Goal: Task Accomplishment & Management: Complete application form

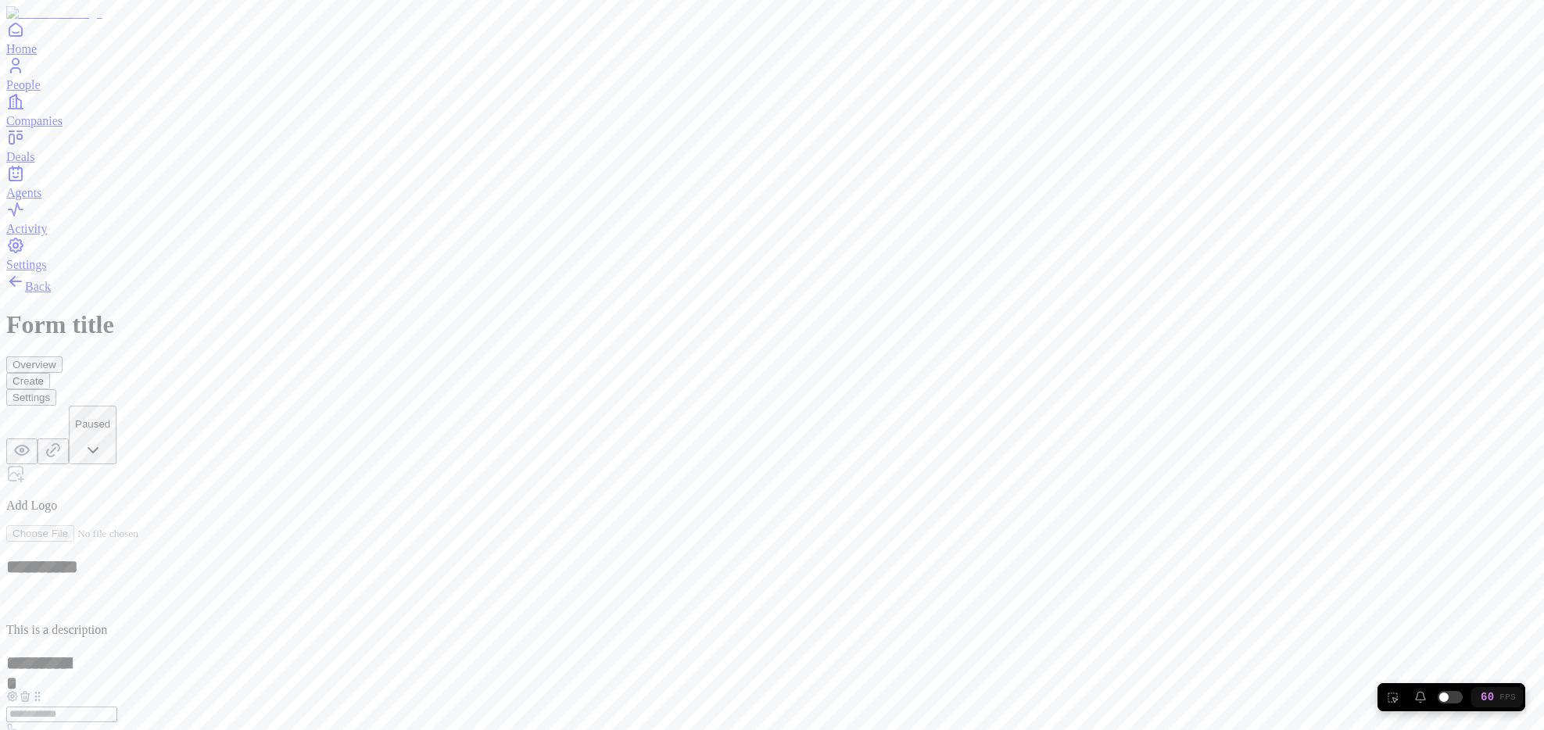
click at [631, 550] on div "Money" at bounding box center [637, 565] width 95 height 30
click at [63, 356] on button "Overview" at bounding box center [34, 364] width 56 height 16
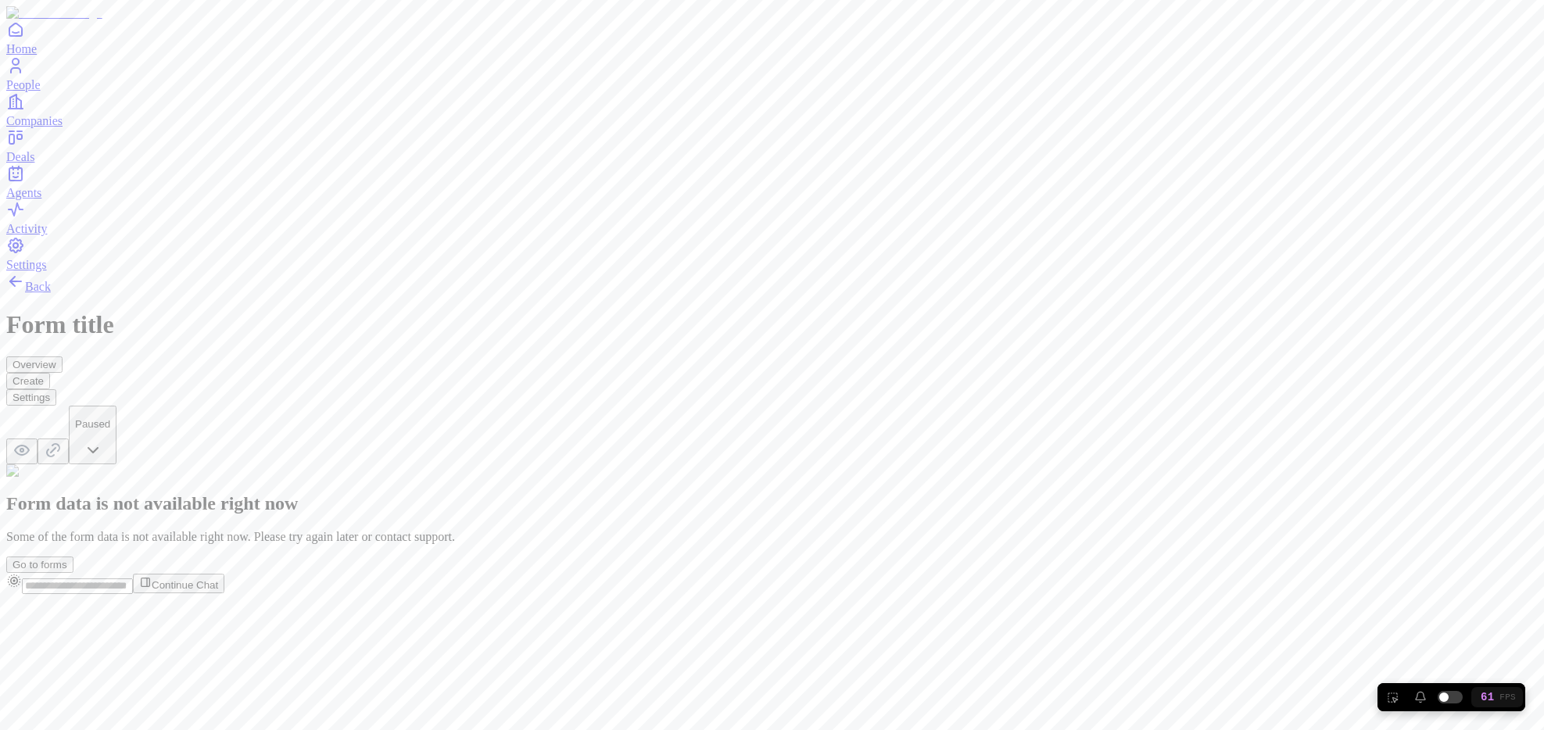
click at [50, 373] on button "Create" at bounding box center [28, 381] width 44 height 16
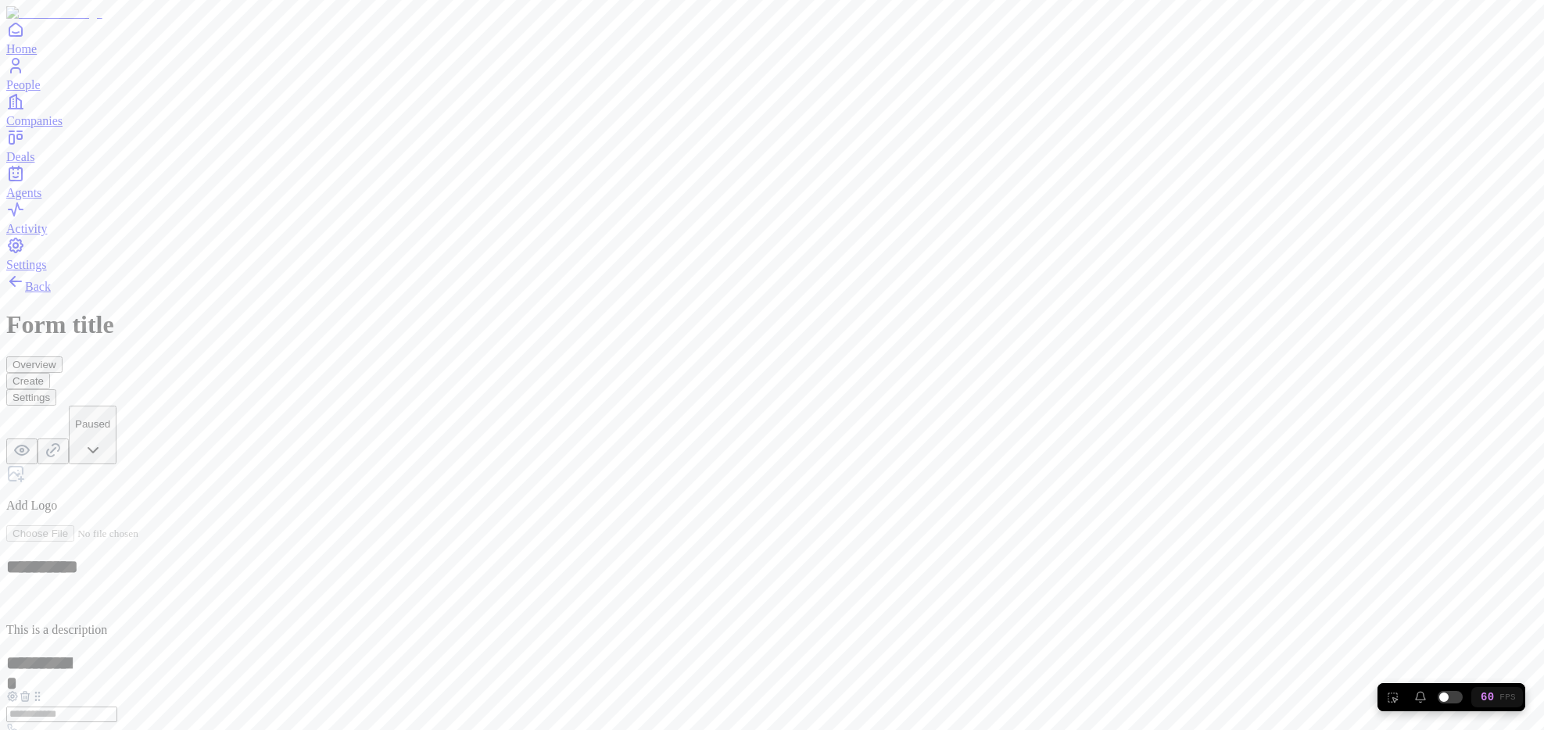
click at [56, 389] on button "Settings" at bounding box center [31, 397] width 50 height 16
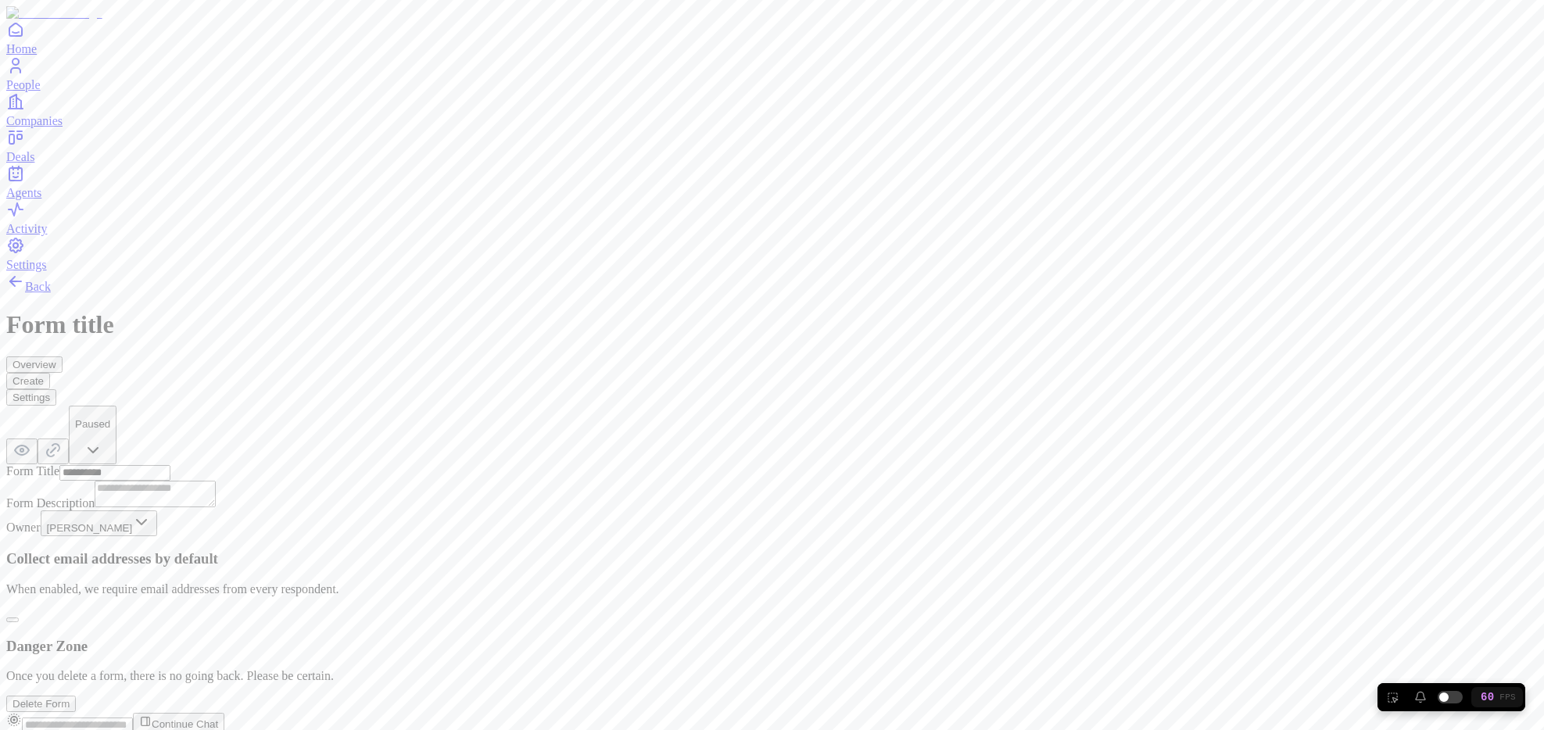
click at [50, 373] on button "Create" at bounding box center [28, 381] width 44 height 16
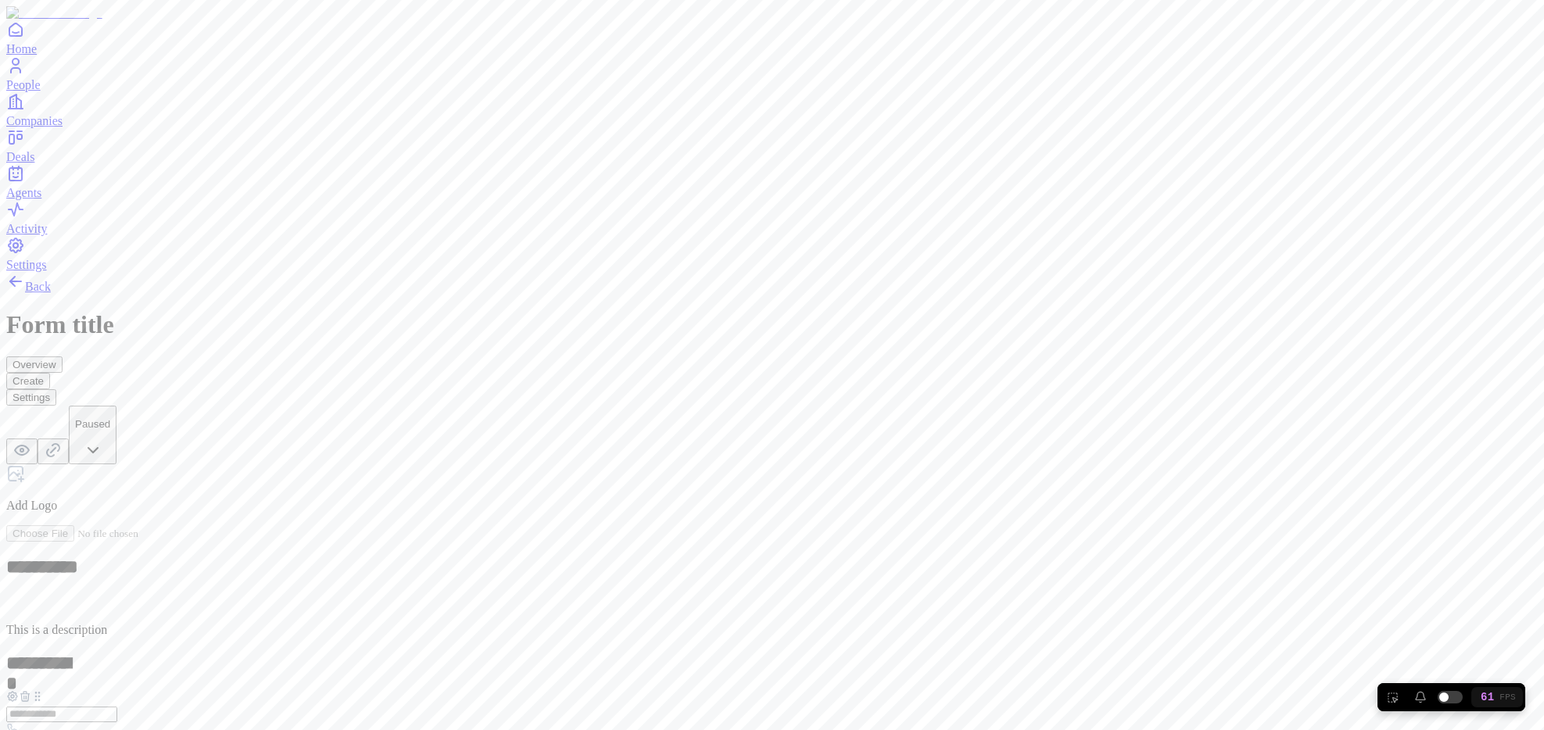
scroll to position [86, 0]
click at [681, 622] on div "Phone number" at bounding box center [632, 637] width 95 height 30
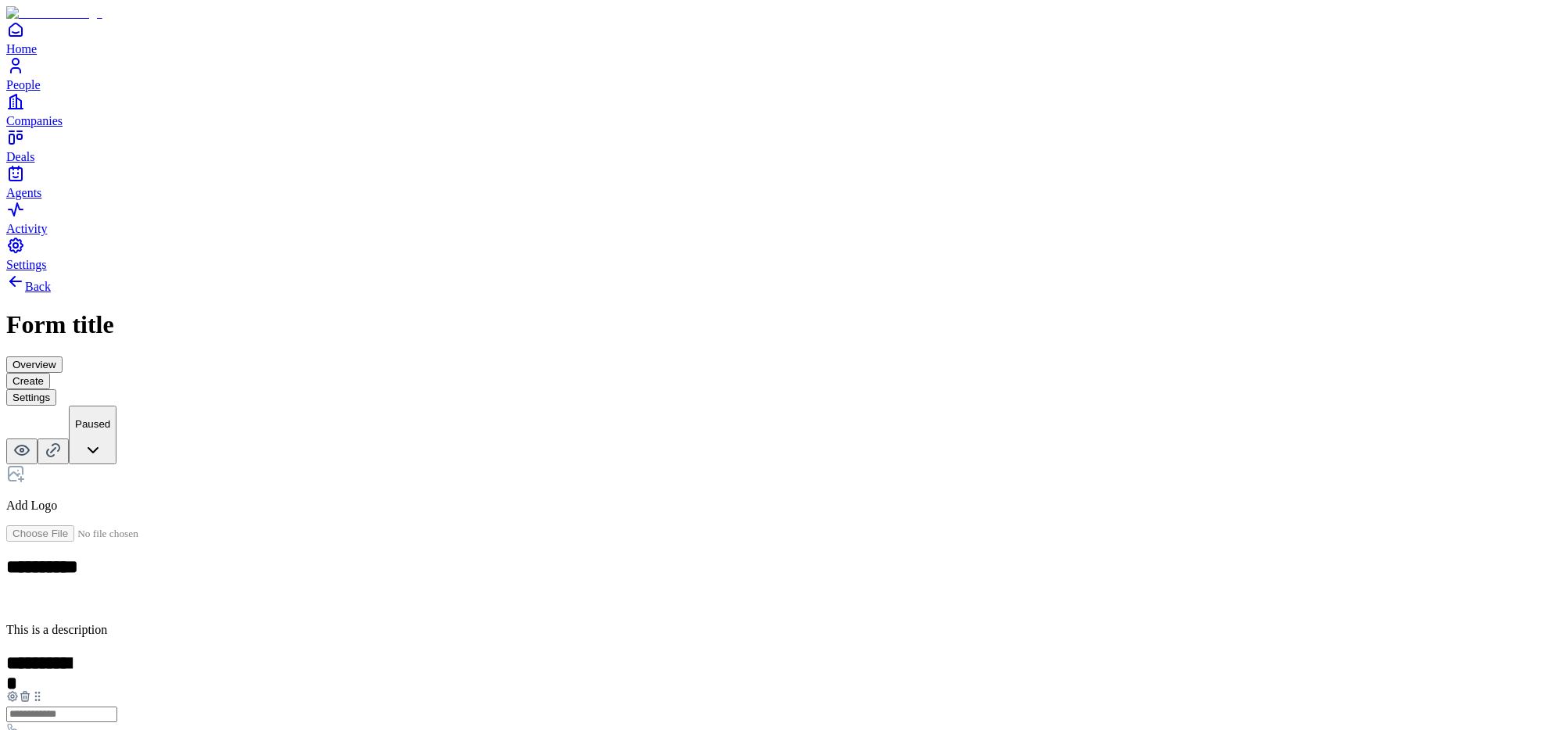
scroll to position [184, 0]
click at [626, 444] on div "Email" at bounding box center [632, 429] width 95 height 30
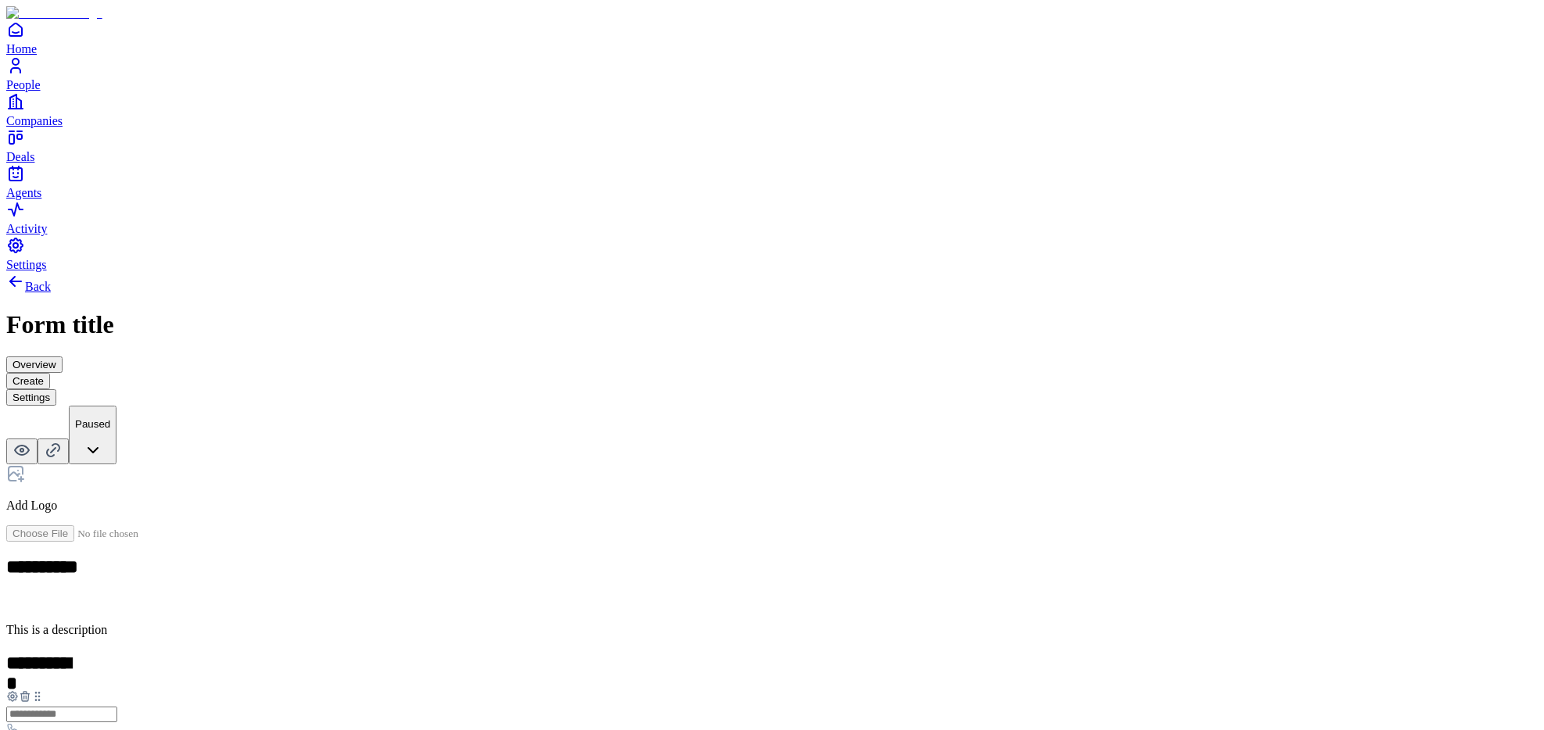
scroll to position [184, 0]
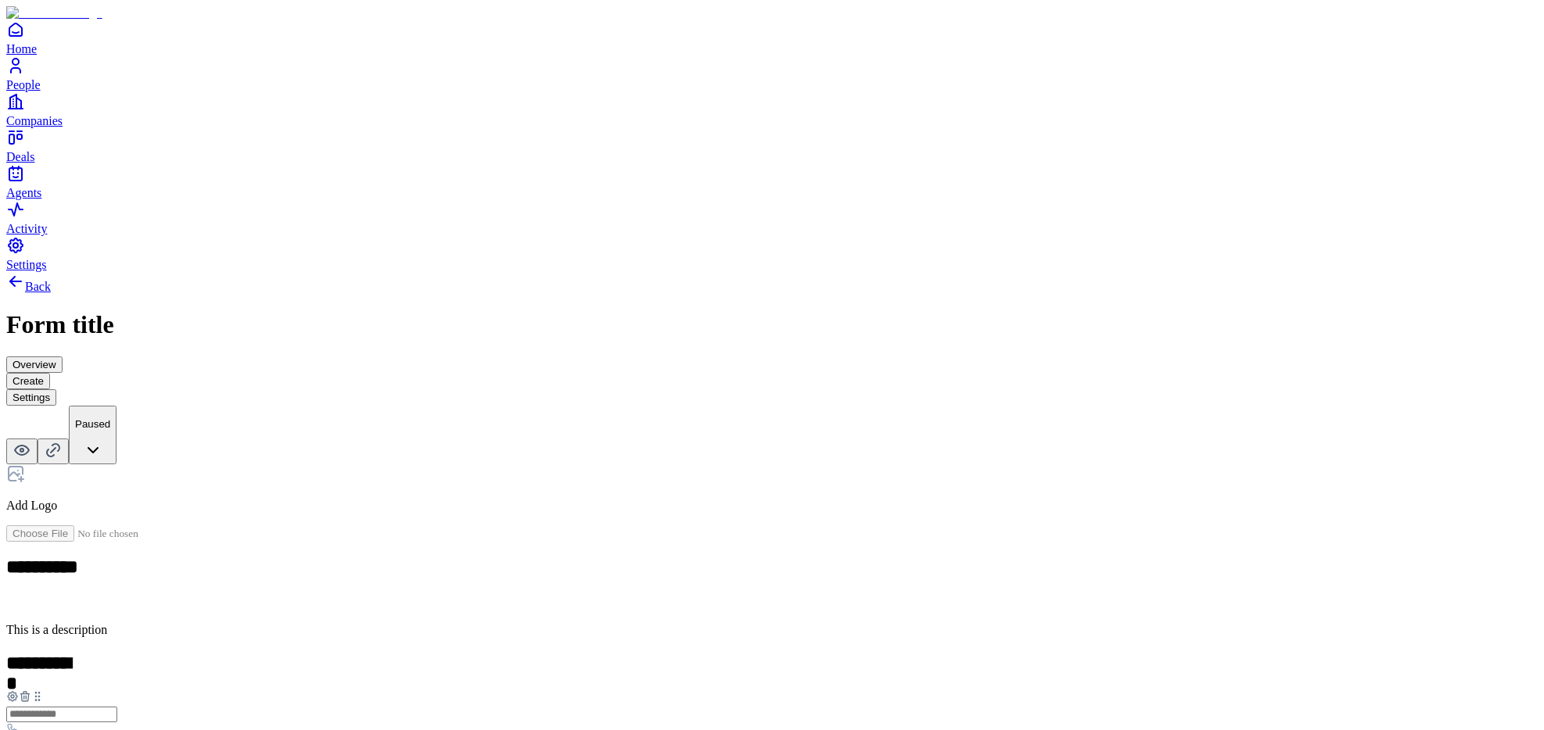
scroll to position [0, 0]
click at [686, 582] on div "Number" at bounding box center [637, 567] width 95 height 30
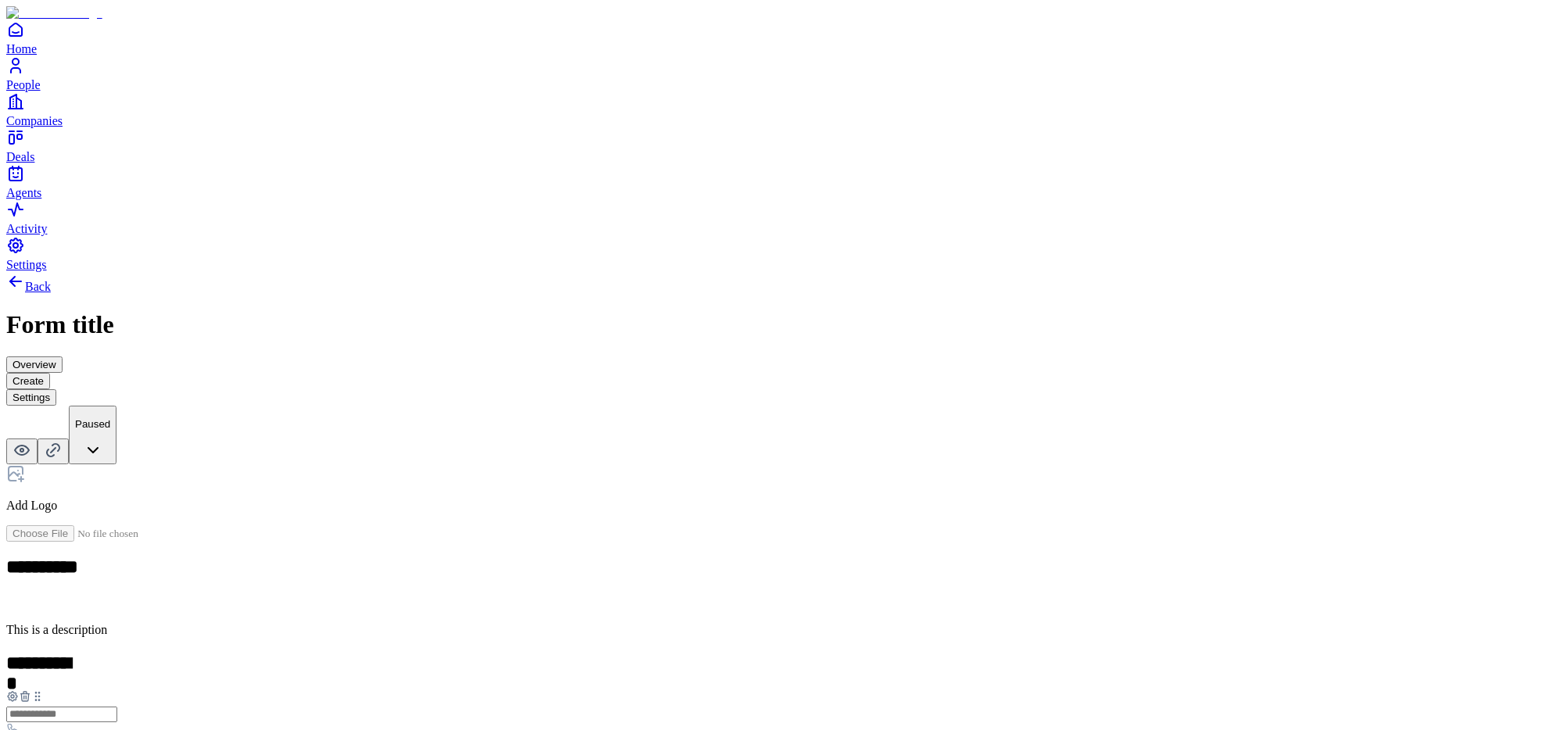
click at [31, 690] on icon at bounding box center [25, 696] width 13 height 13
click at [711, 706] on div "Number" at bounding box center [771, 721] width 1531 height 30
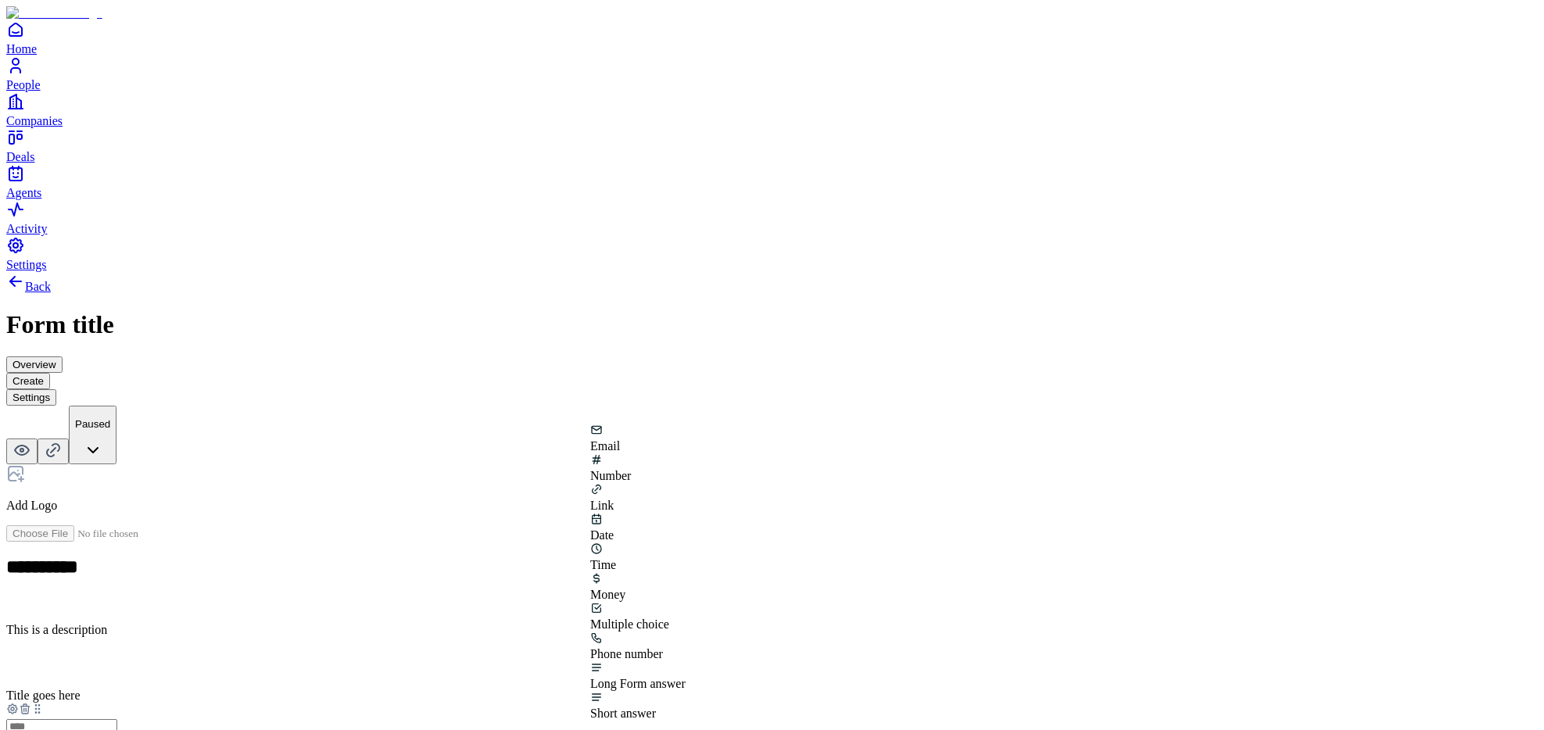
click at [686, 499] on div "Link" at bounding box center [637, 506] width 95 height 14
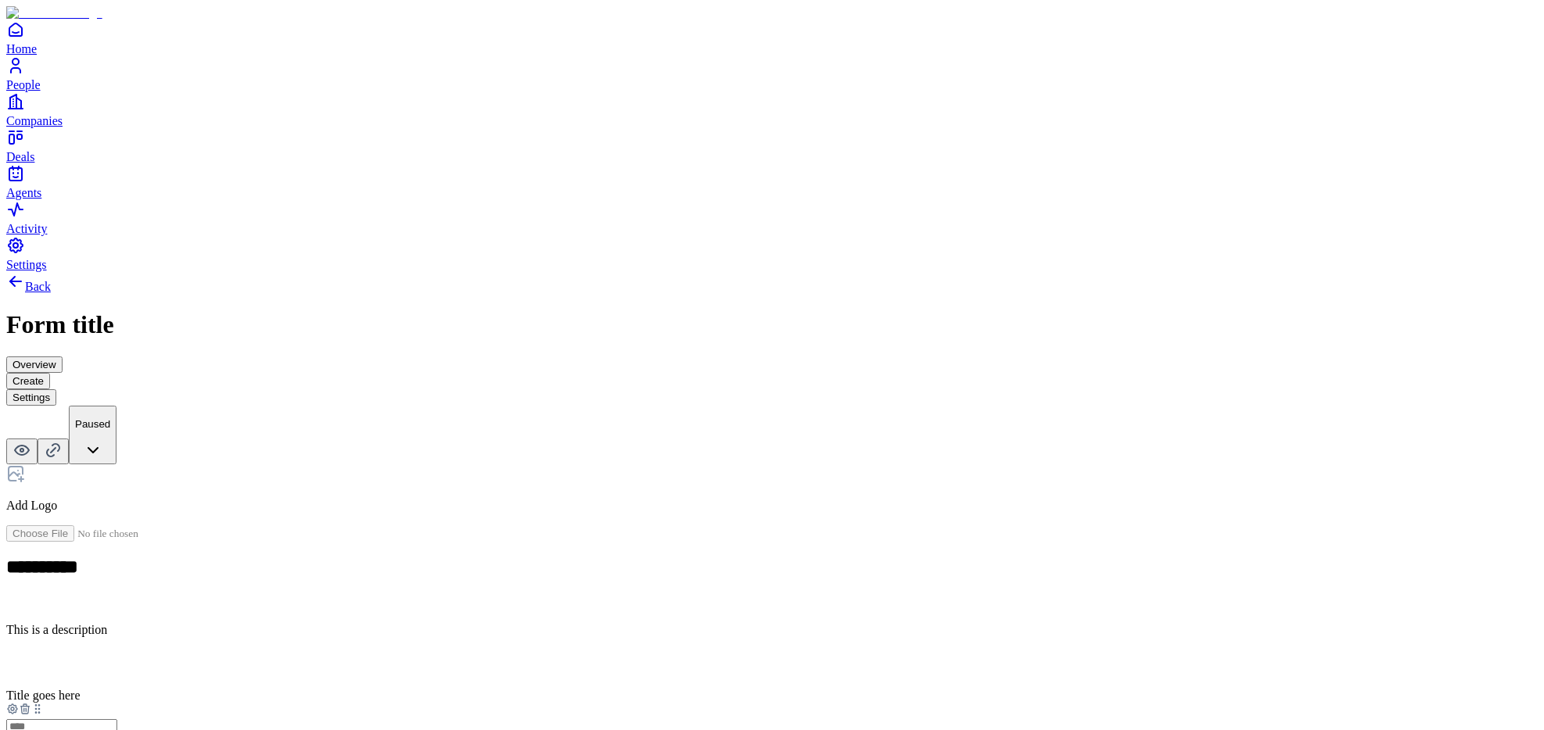
click at [635, 671] on div "Money" at bounding box center [637, 686] width 95 height 30
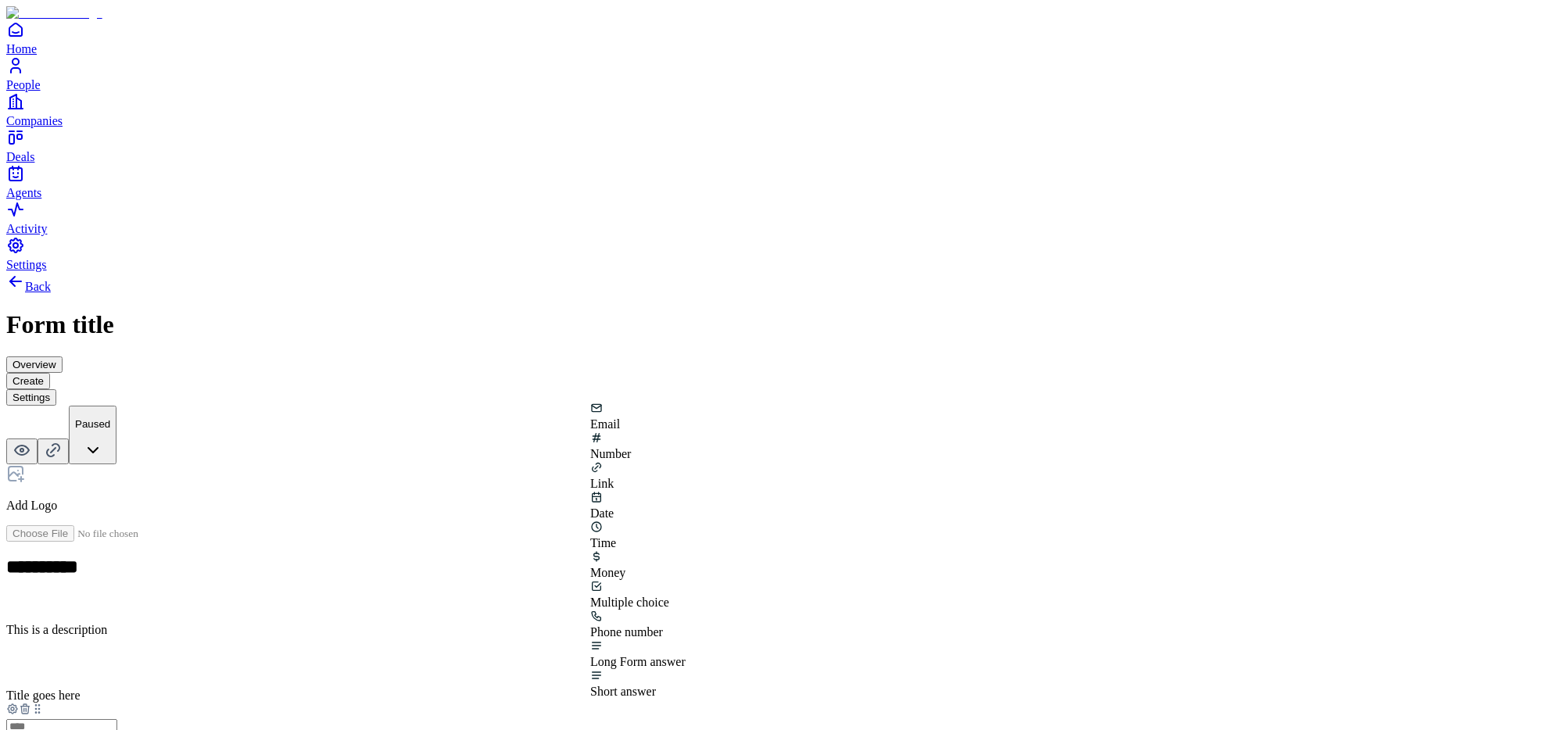
click at [686, 460] on div "Number" at bounding box center [637, 446] width 95 height 30
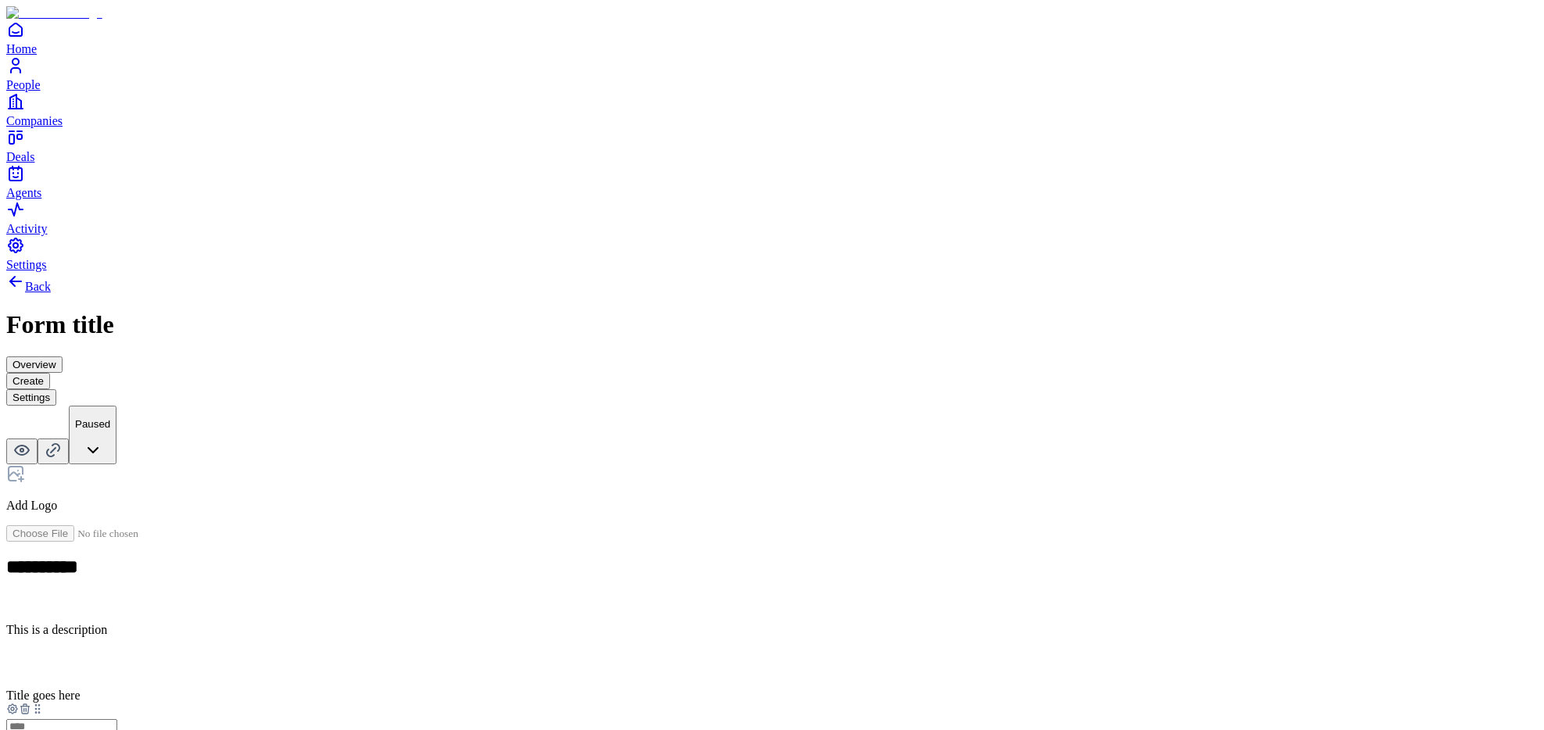
scroll to position [86, 0]
click at [681, 697] on div "Short answer" at bounding box center [632, 704] width 95 height 14
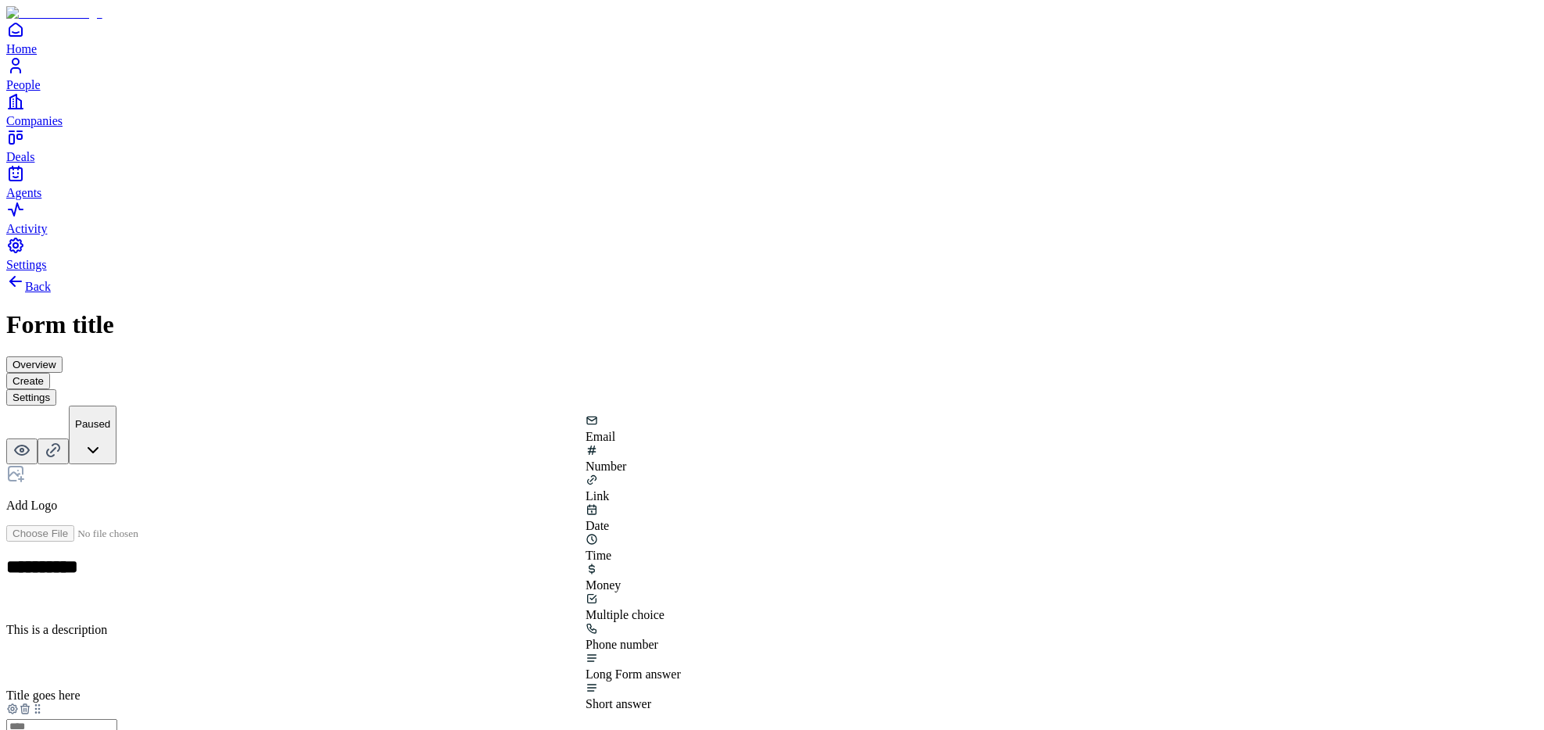
click at [620, 444] on div "Email" at bounding box center [632, 429] width 95 height 30
click at [625, 444] on div "Email" at bounding box center [632, 429] width 95 height 30
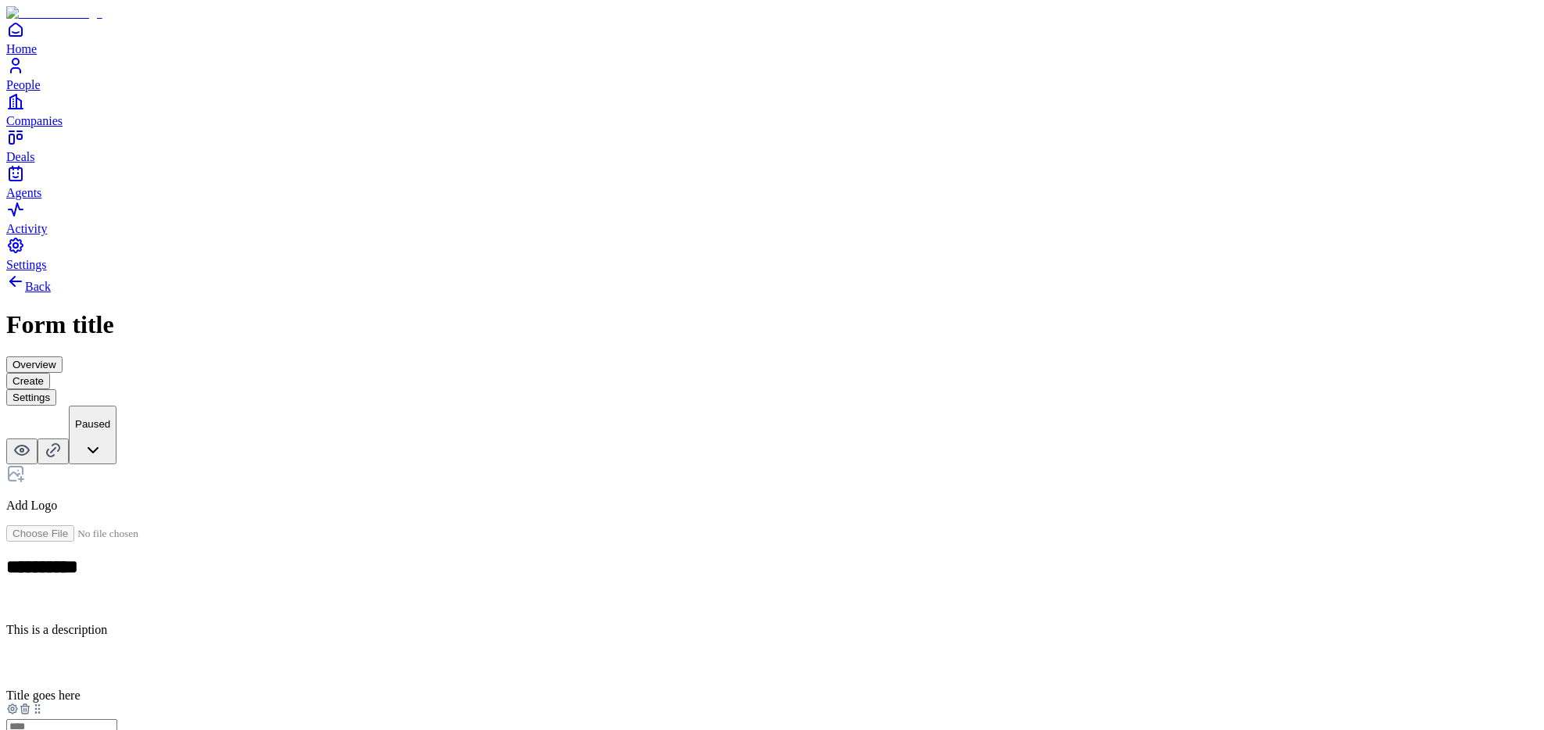
click at [31, 703] on icon at bounding box center [25, 709] width 13 height 13
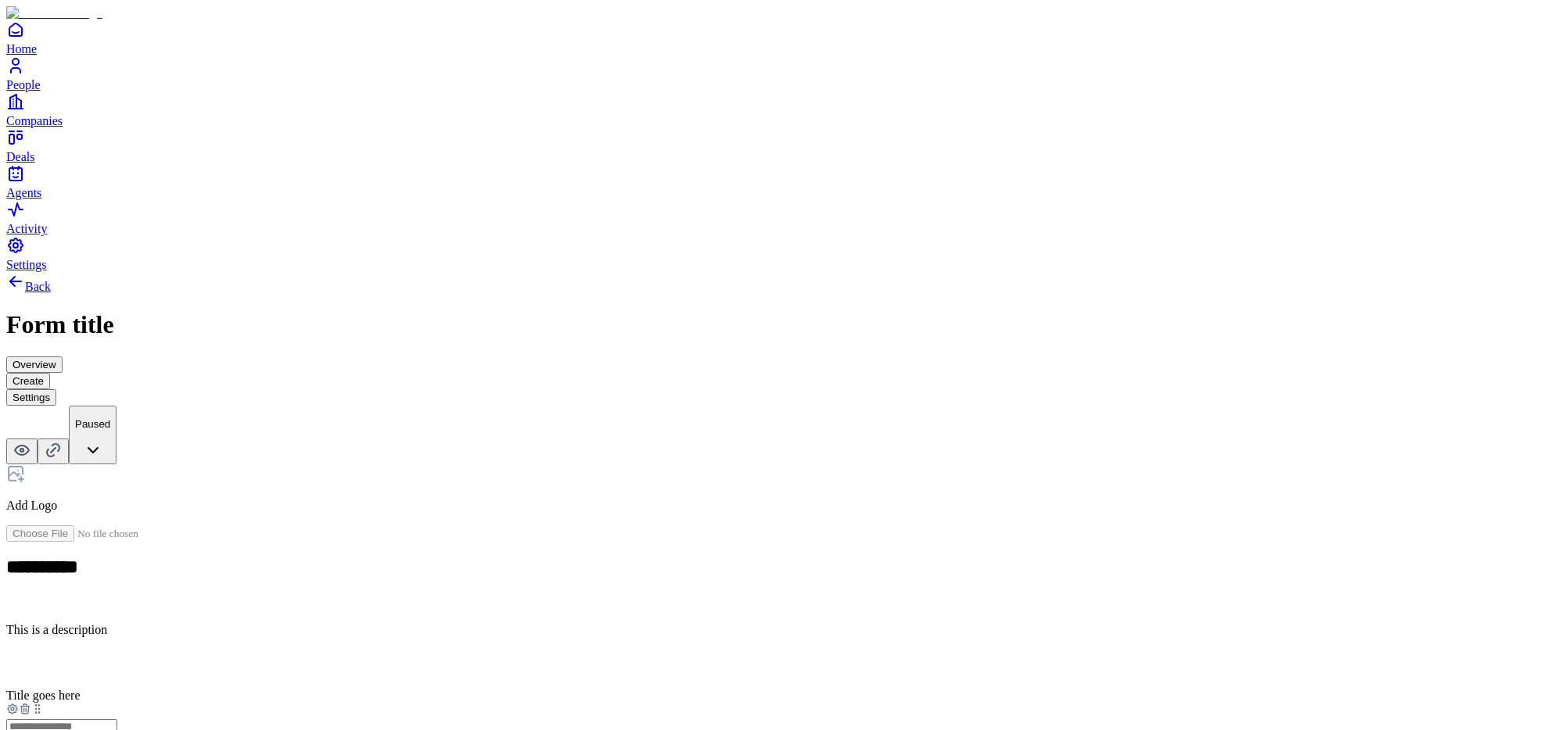
click at [31, 703] on icon at bounding box center [25, 709] width 13 height 13
click at [720, 706] on div "Number" at bounding box center [771, 721] width 1531 height 30
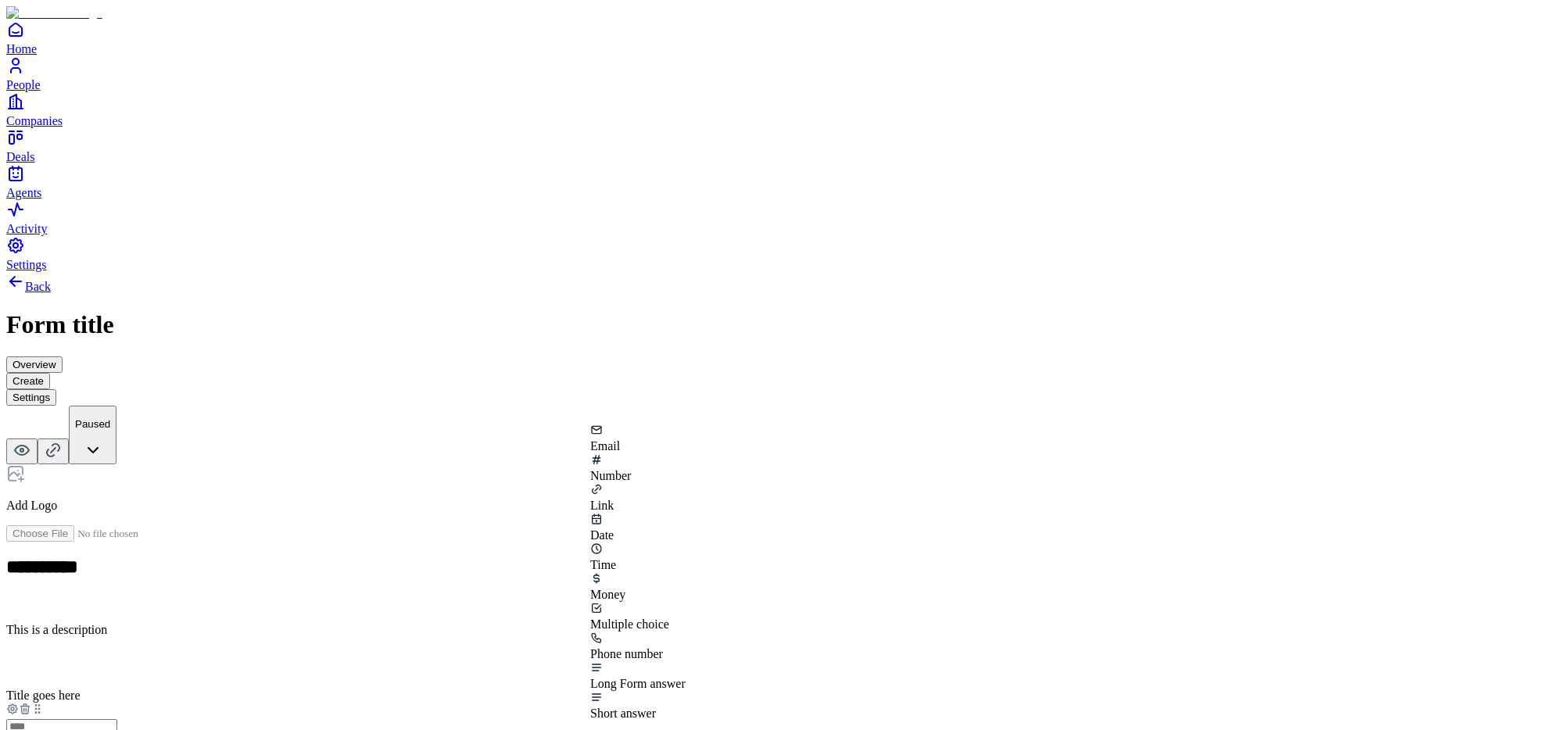
click at [686, 484] on div "Link" at bounding box center [637, 498] width 95 height 30
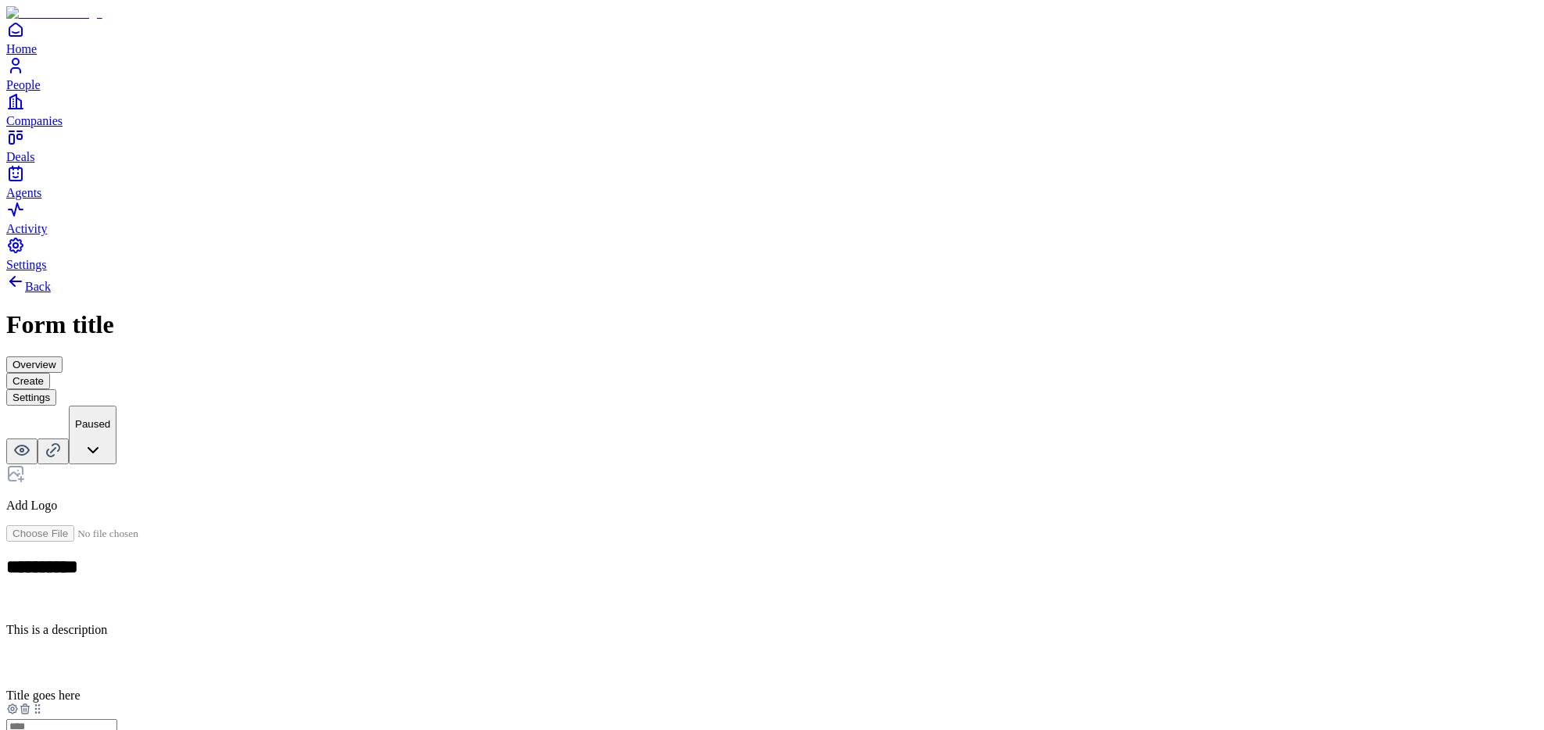
click at [686, 611] on div "Date" at bounding box center [637, 626] width 95 height 30
click at [28, 707] on icon at bounding box center [24, 710] width 7 height 7
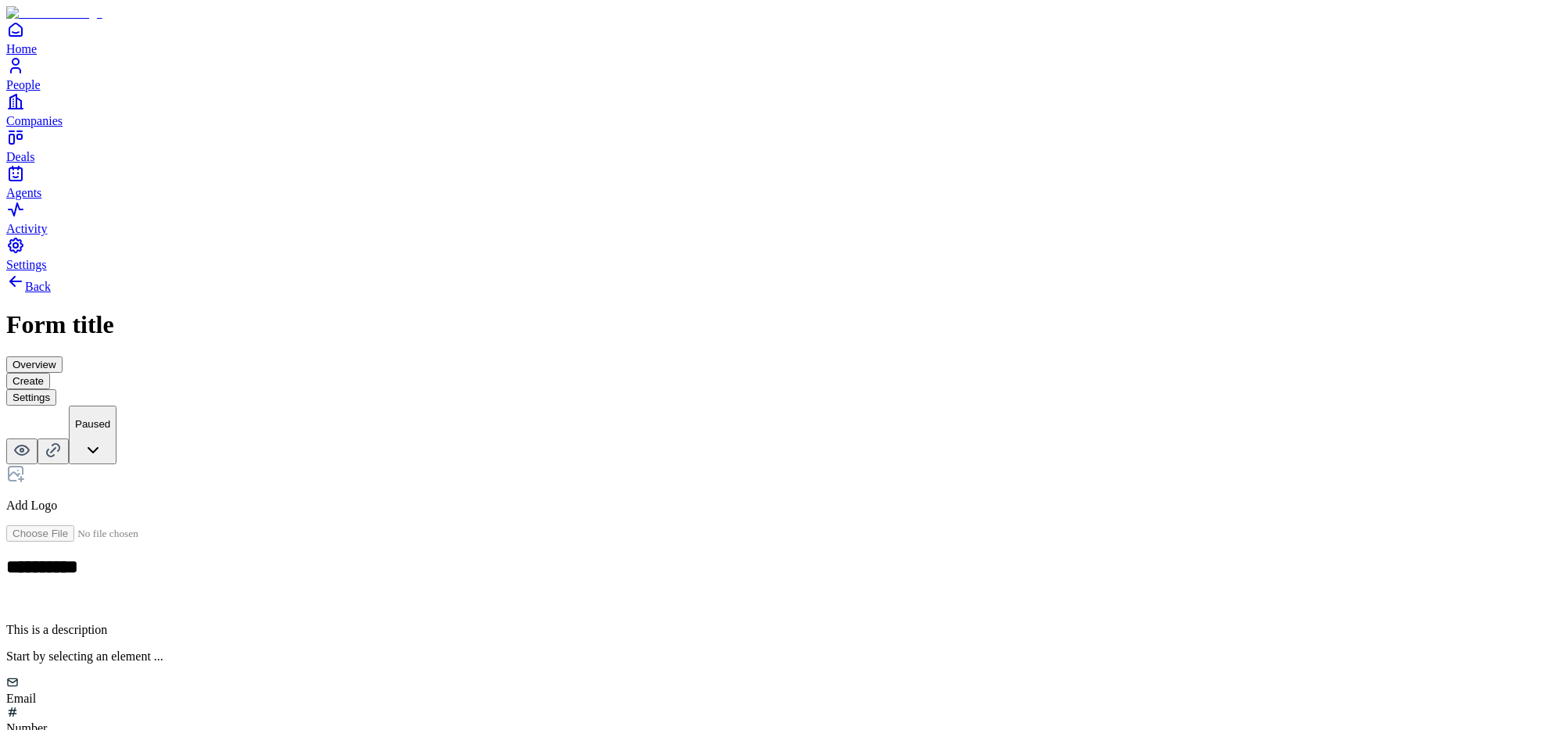
click at [405, 272] on div "**********" at bounding box center [771, 622] width 1531 height 701
click at [635, 676] on div "Email" at bounding box center [771, 691] width 1531 height 30
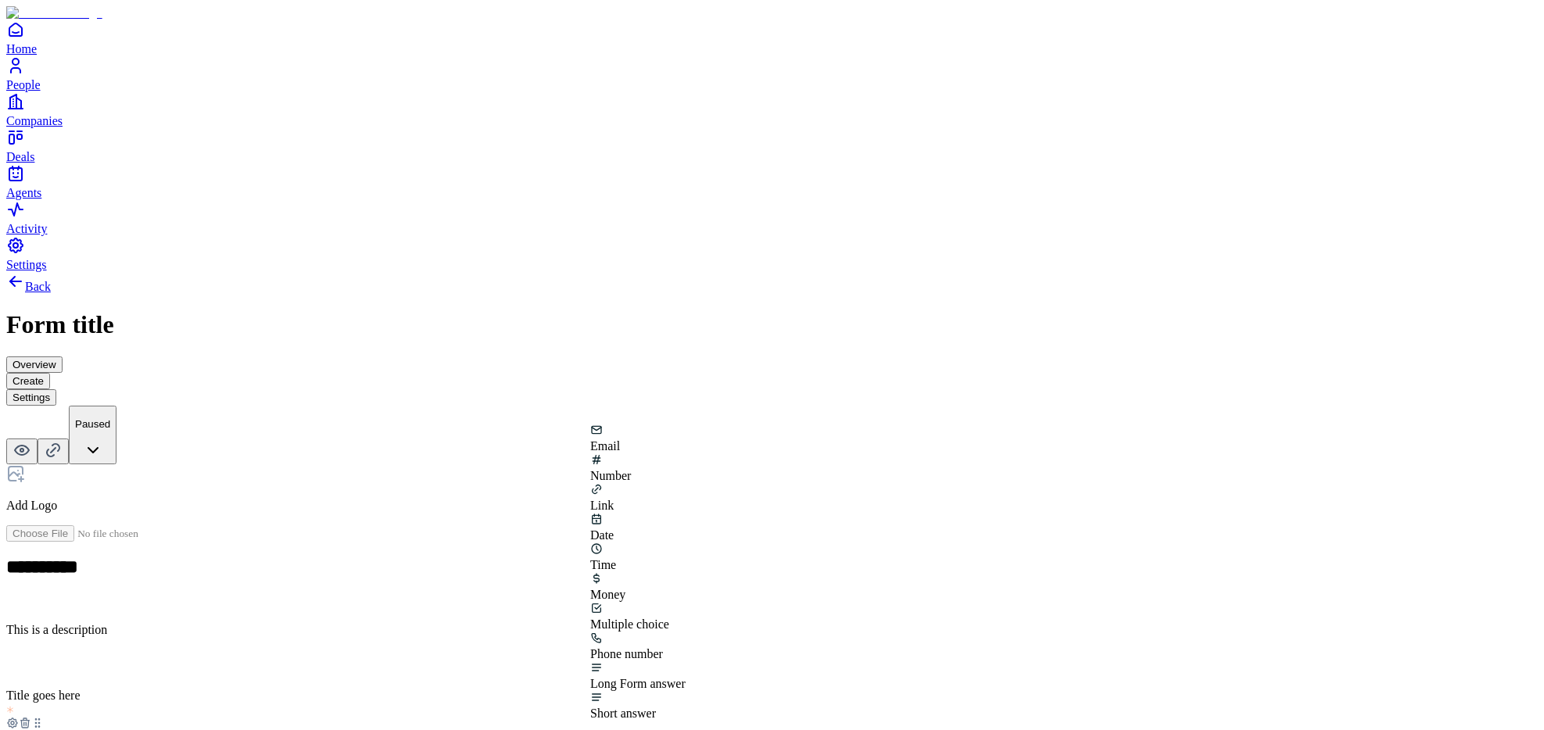
click at [686, 477] on div "Number" at bounding box center [637, 468] width 95 height 30
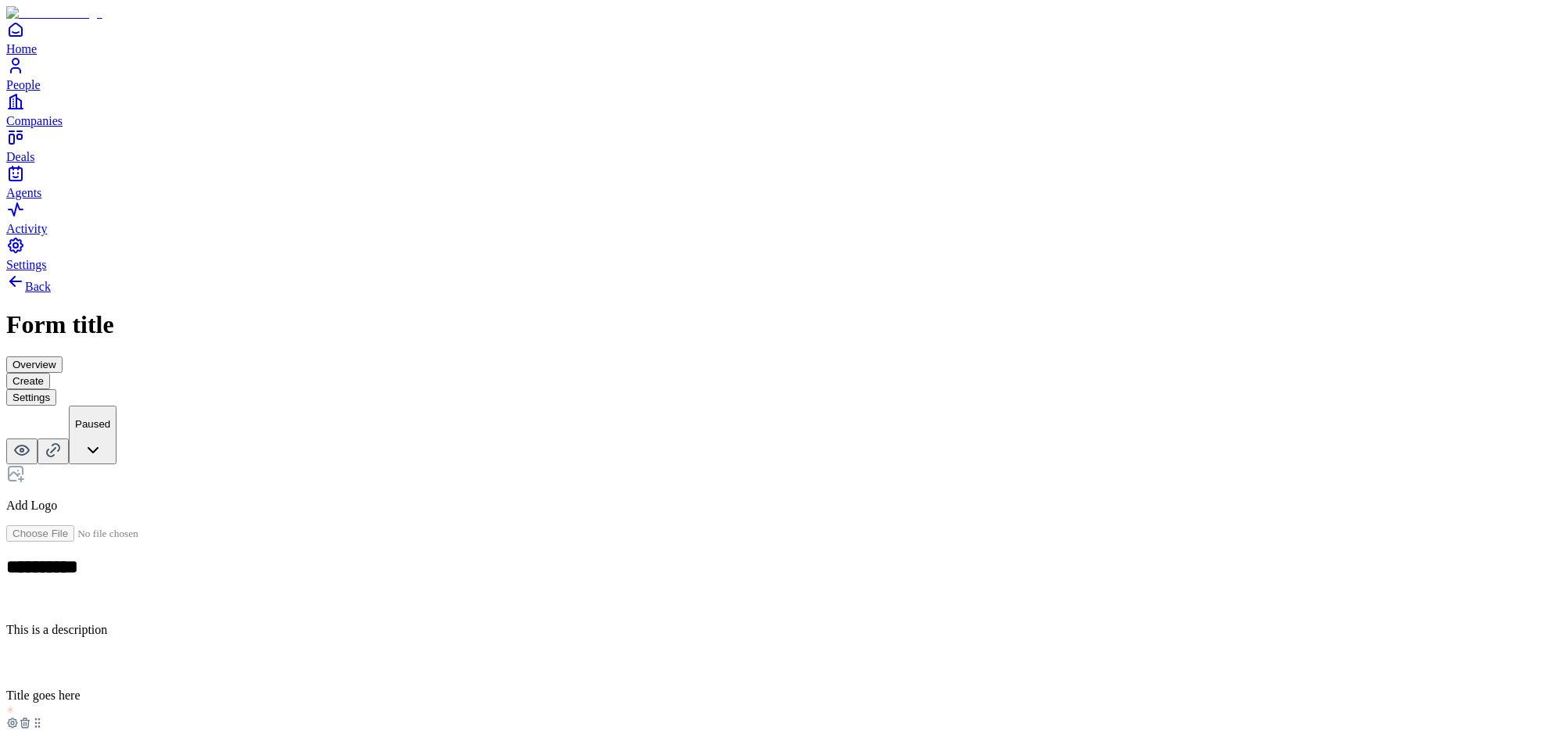
click at [31, 717] on icon at bounding box center [25, 723] width 13 height 13
click at [56, 389] on button "Settings" at bounding box center [31, 397] width 50 height 16
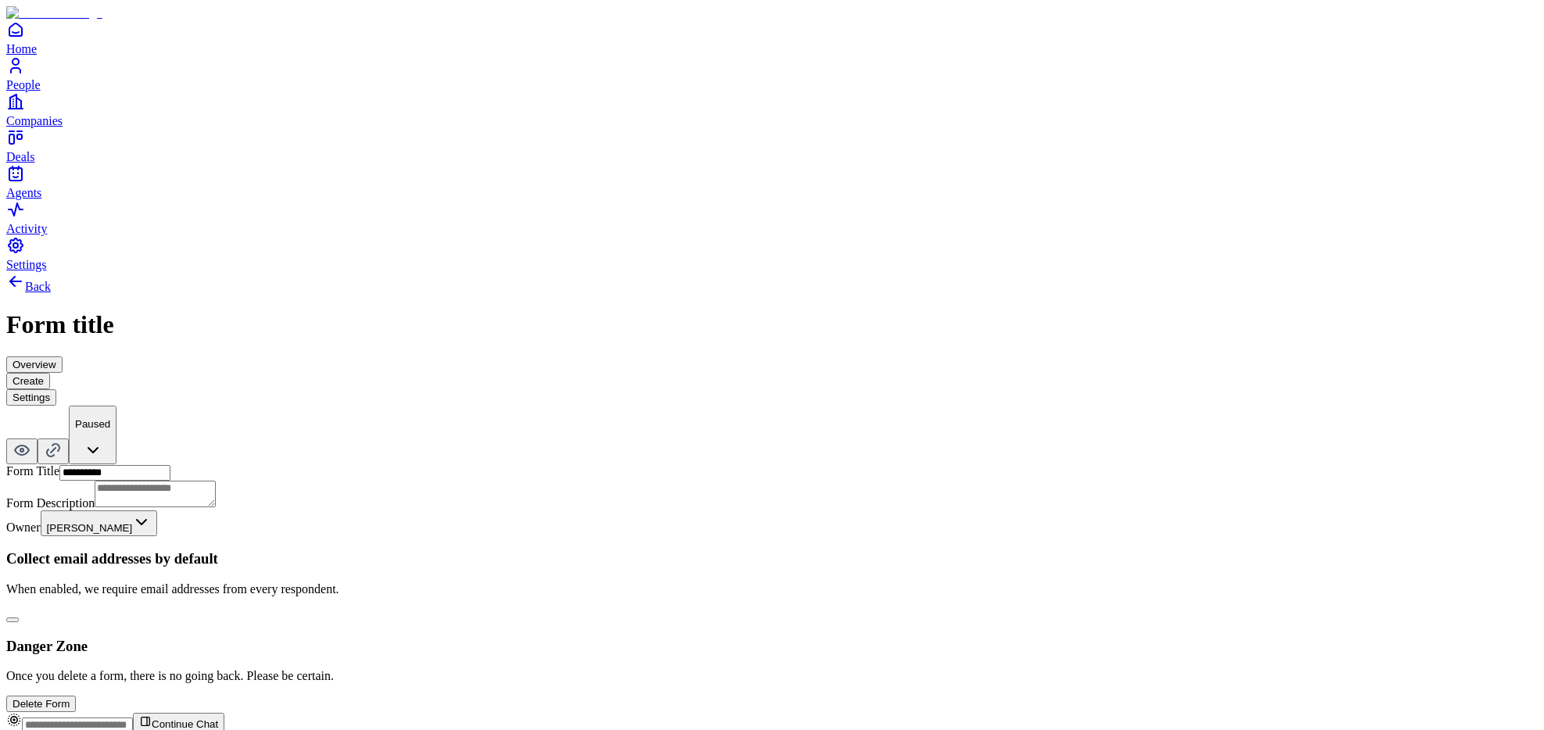
click at [76, 696] on button "Delete Form" at bounding box center [41, 704] width 70 height 16
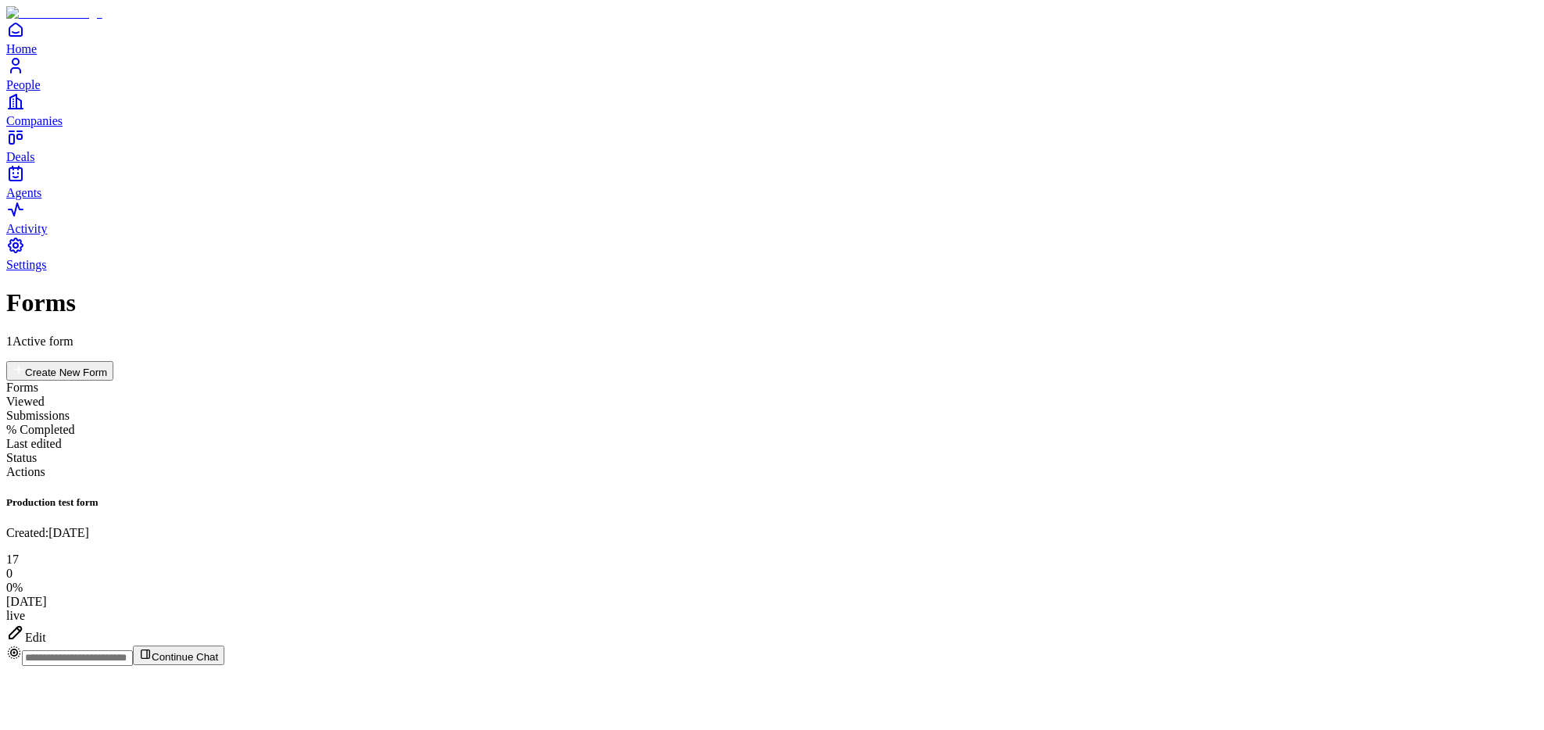
click at [113, 361] on button "Create New Form" at bounding box center [59, 371] width 107 height 20
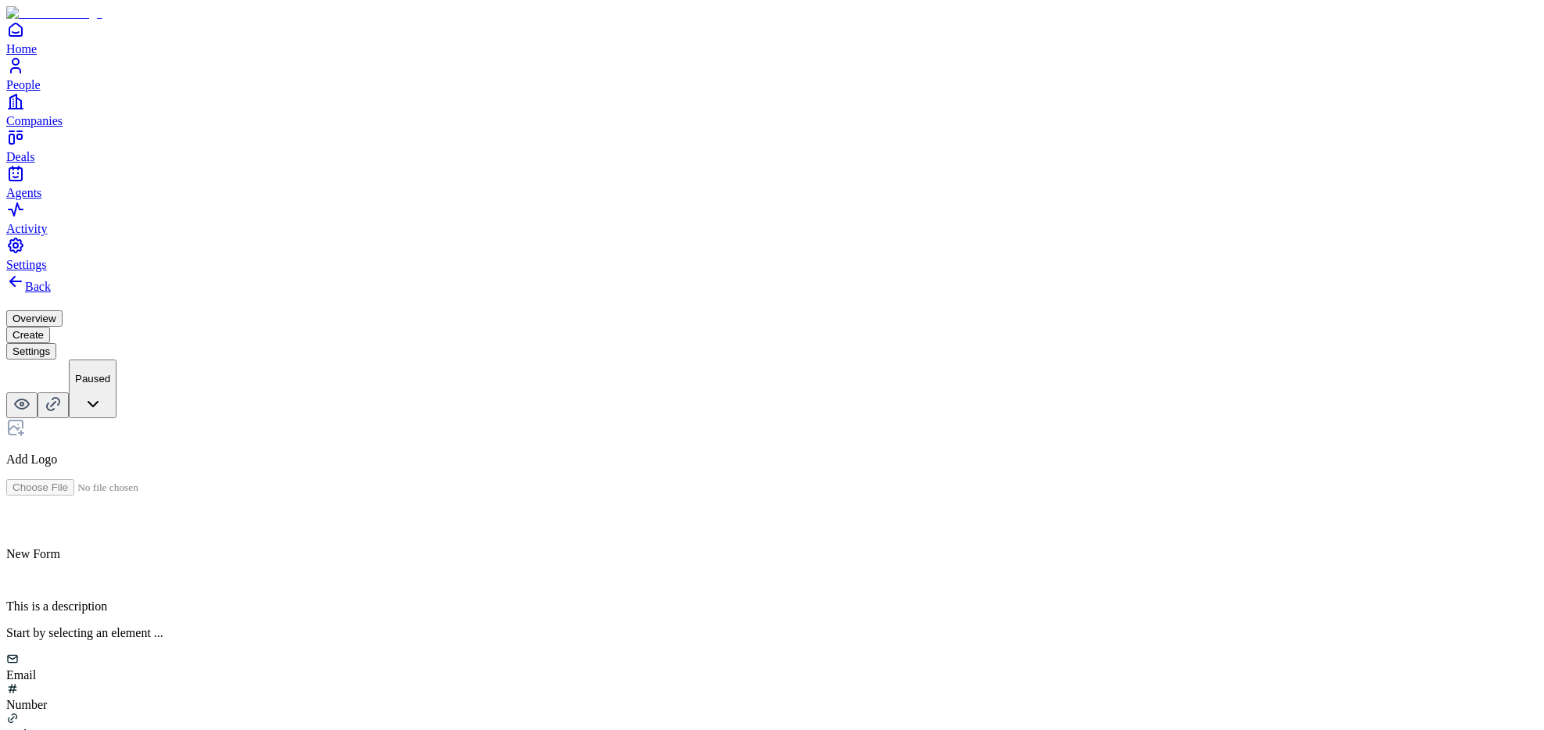
click at [653, 511] on h2 at bounding box center [771, 521] width 1531 height 20
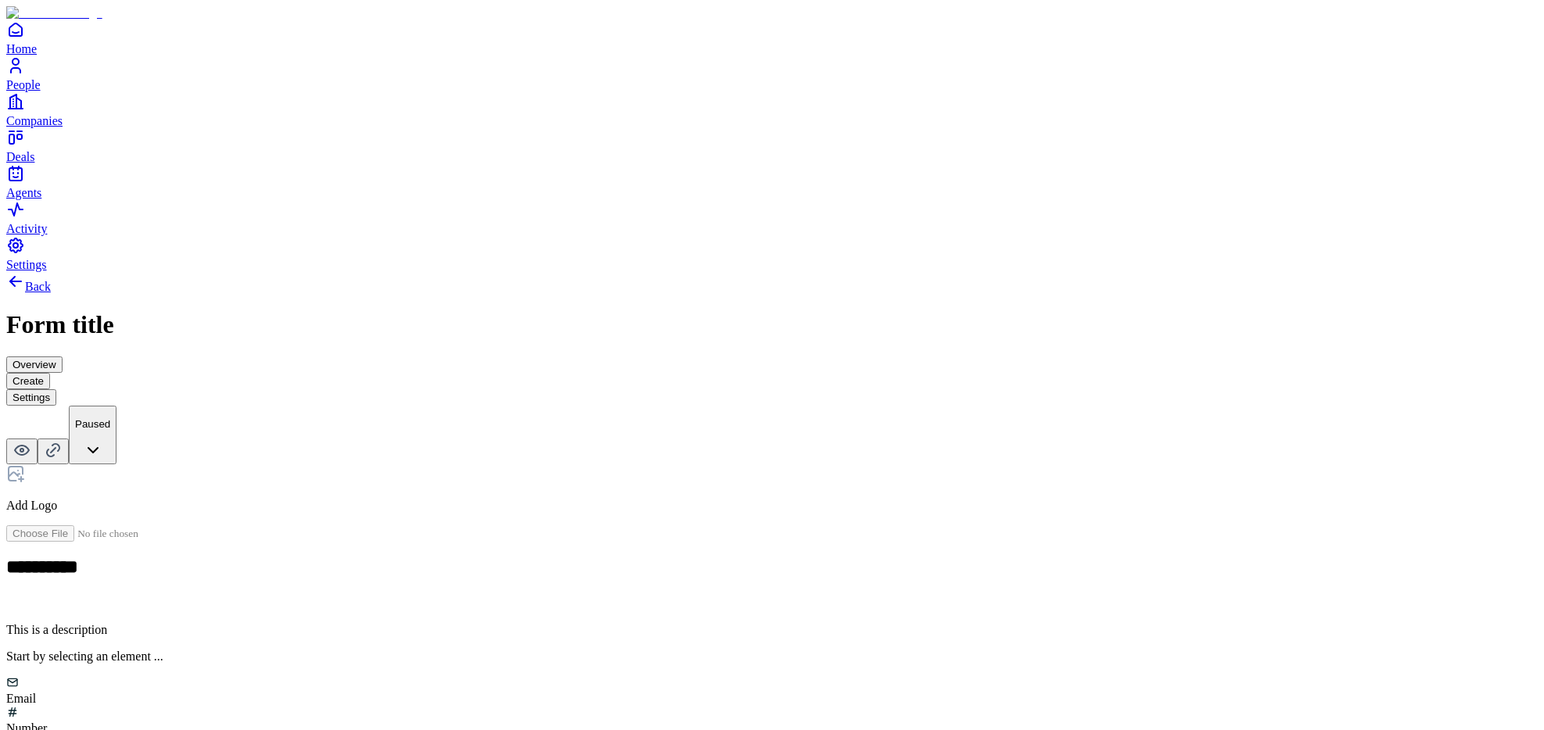
click at [420, 279] on div "**********" at bounding box center [771, 622] width 1531 height 701
click at [736, 706] on div "Number" at bounding box center [771, 721] width 1531 height 30
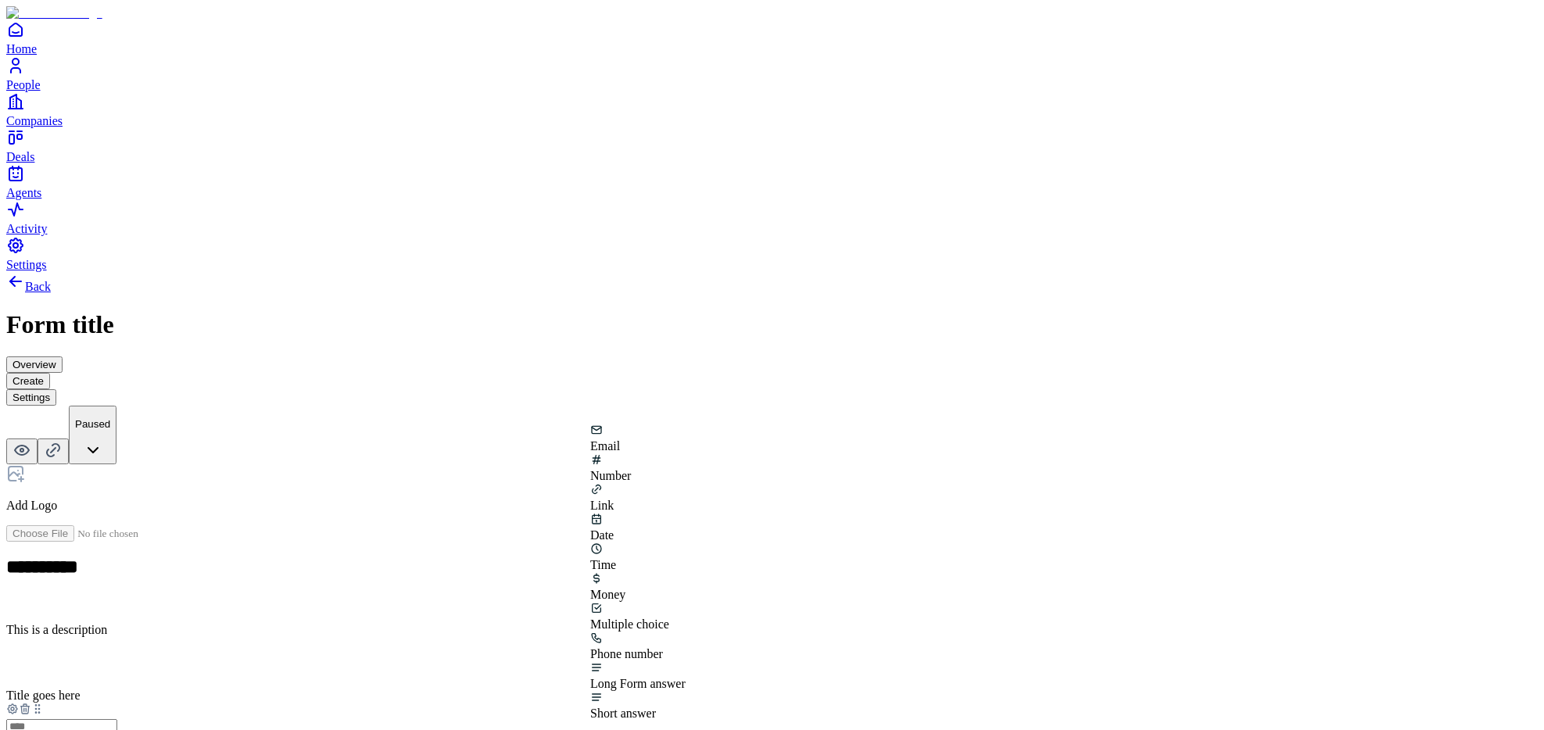
click at [628, 453] on div "Email" at bounding box center [637, 439] width 95 height 30
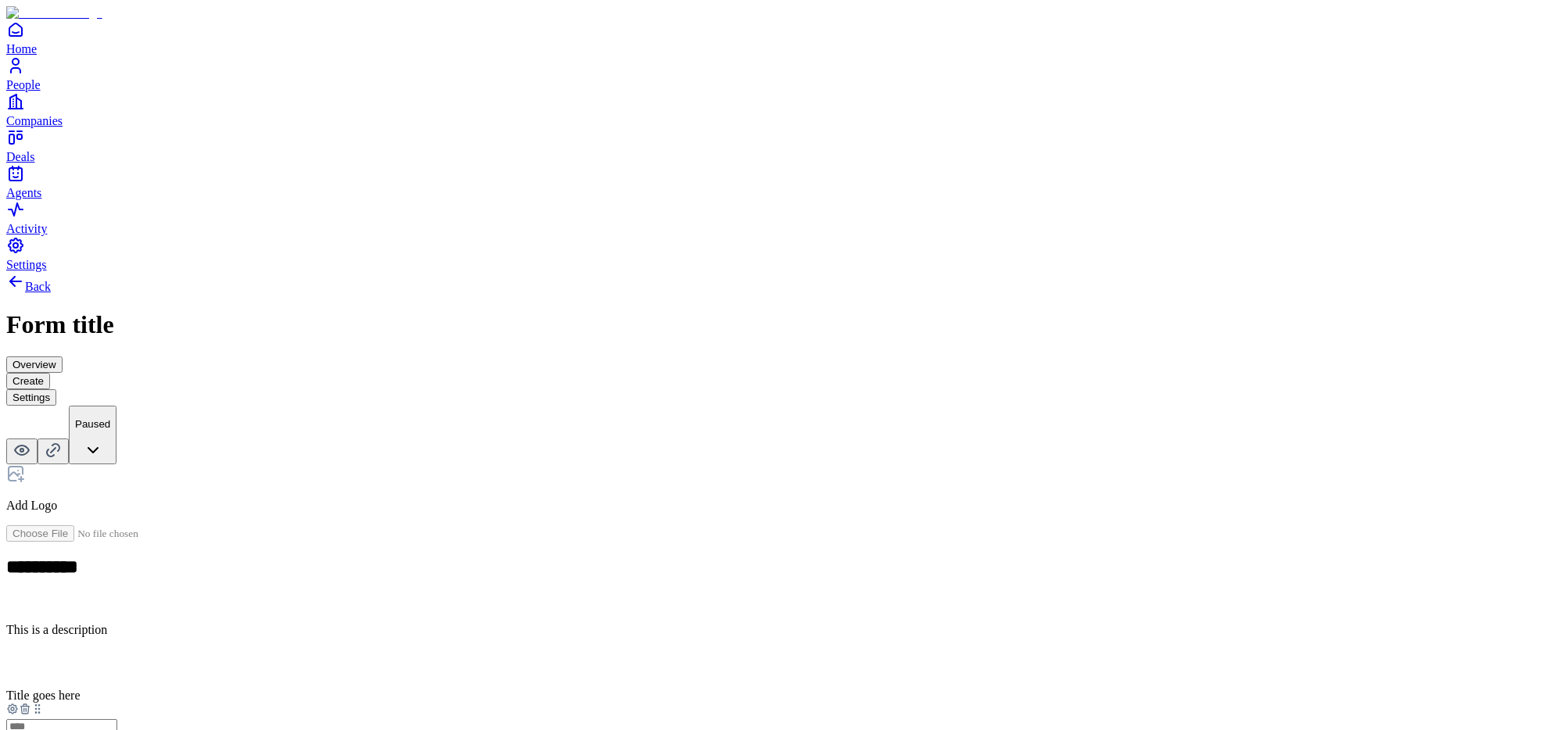
click at [28, 707] on icon at bounding box center [24, 710] width 7 height 7
click at [642, 676] on div "Email" at bounding box center [771, 691] width 1531 height 30
click at [31, 717] on icon at bounding box center [25, 723] width 13 height 13
click at [615, 676] on div "Email" at bounding box center [771, 691] width 1531 height 30
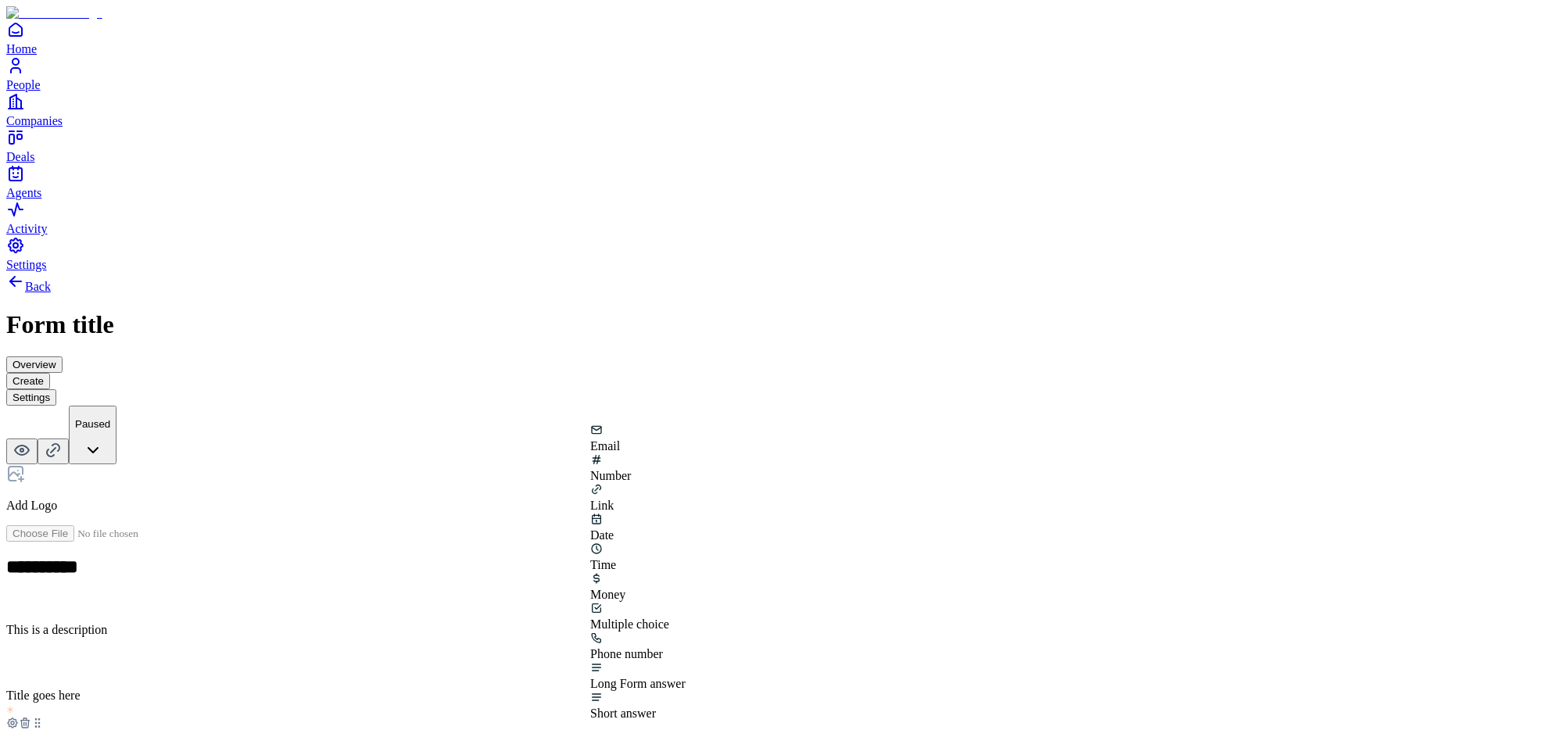
click at [686, 481] on div "Number" at bounding box center [637, 468] width 95 height 30
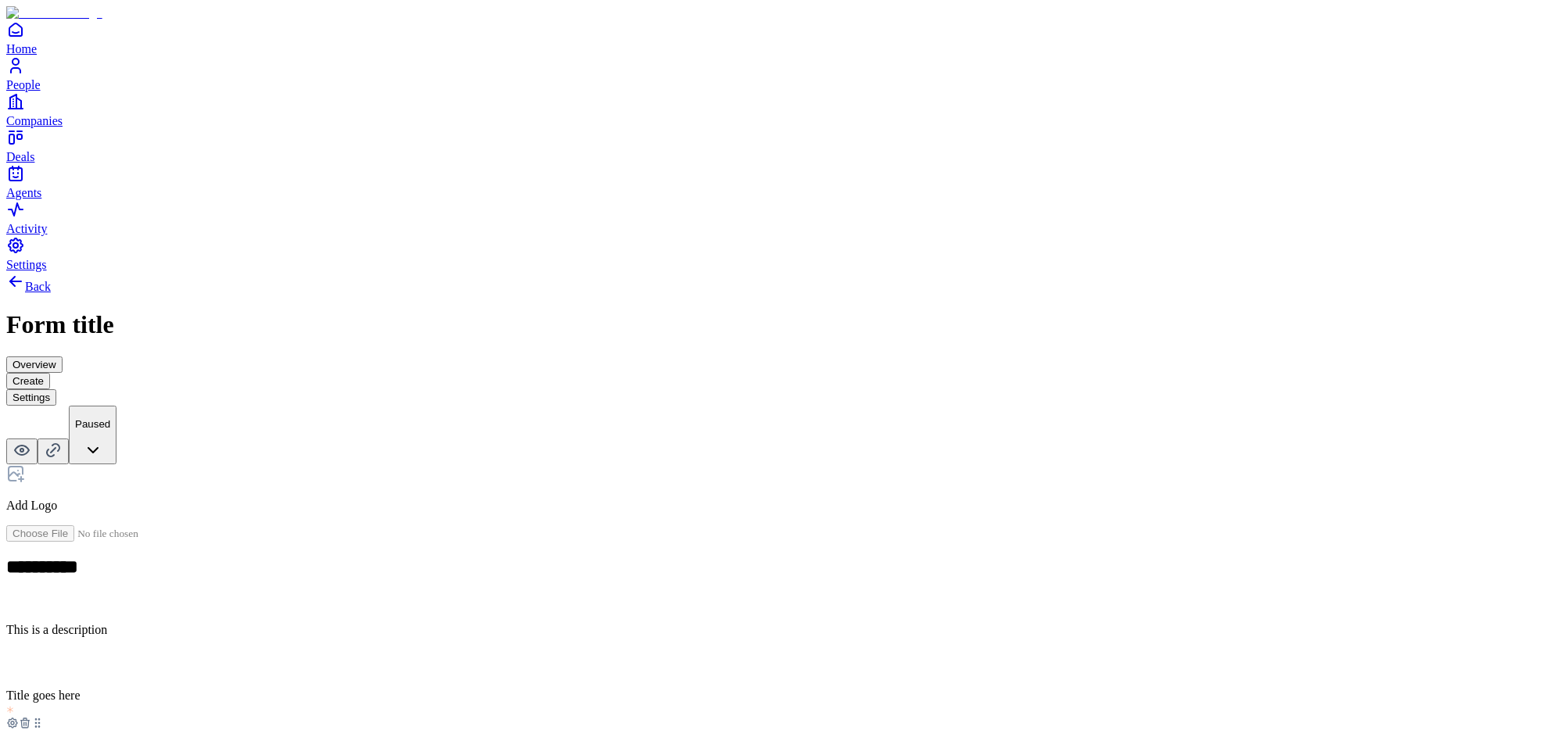
click at [686, 582] on div "Link" at bounding box center [637, 597] width 95 height 30
click at [31, 717] on icon at bounding box center [25, 723] width 13 height 13
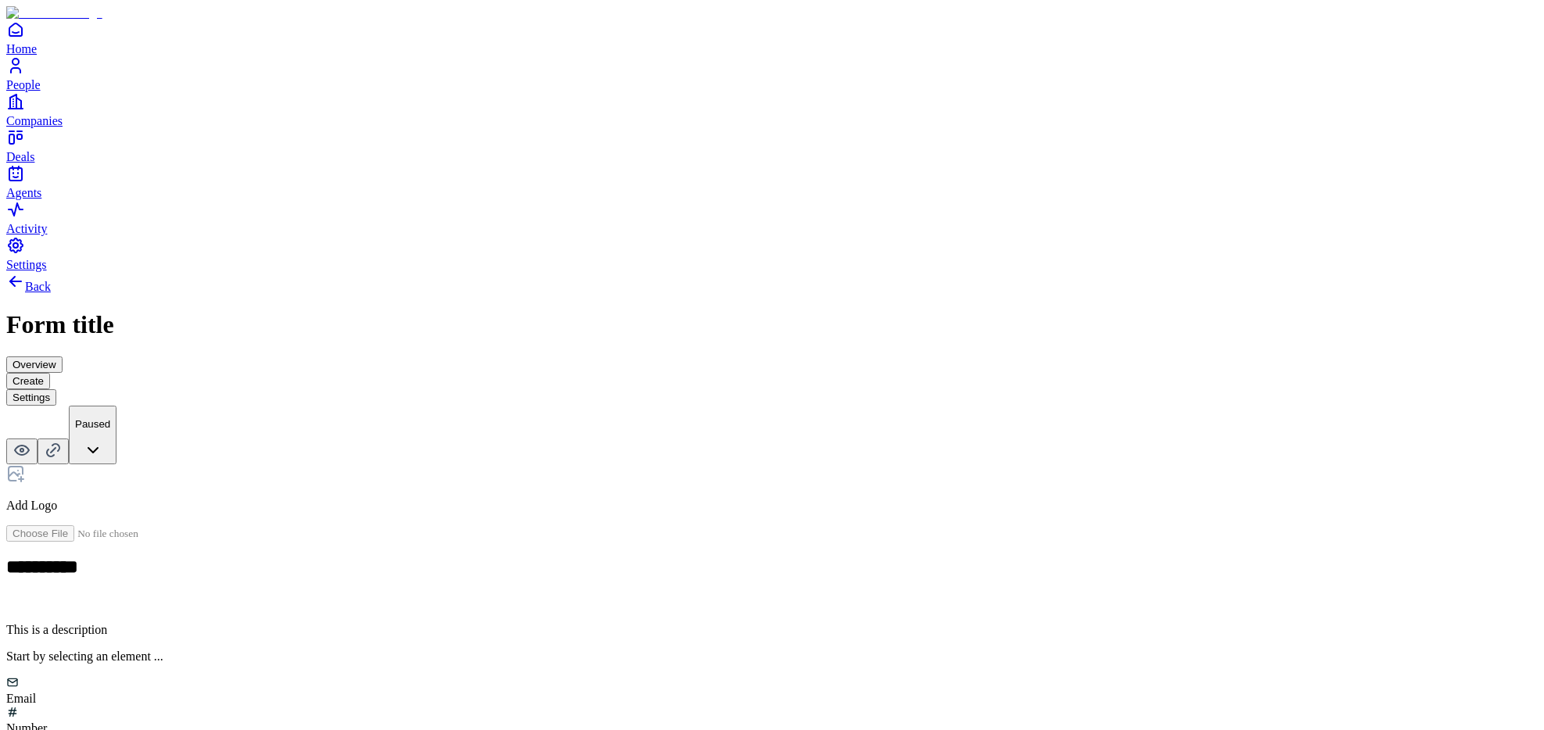
click at [725, 706] on div "Number" at bounding box center [771, 721] width 1531 height 30
click at [31, 703] on icon at bounding box center [25, 709] width 13 height 13
click at [56, 389] on button "Settings" at bounding box center [31, 397] width 50 height 16
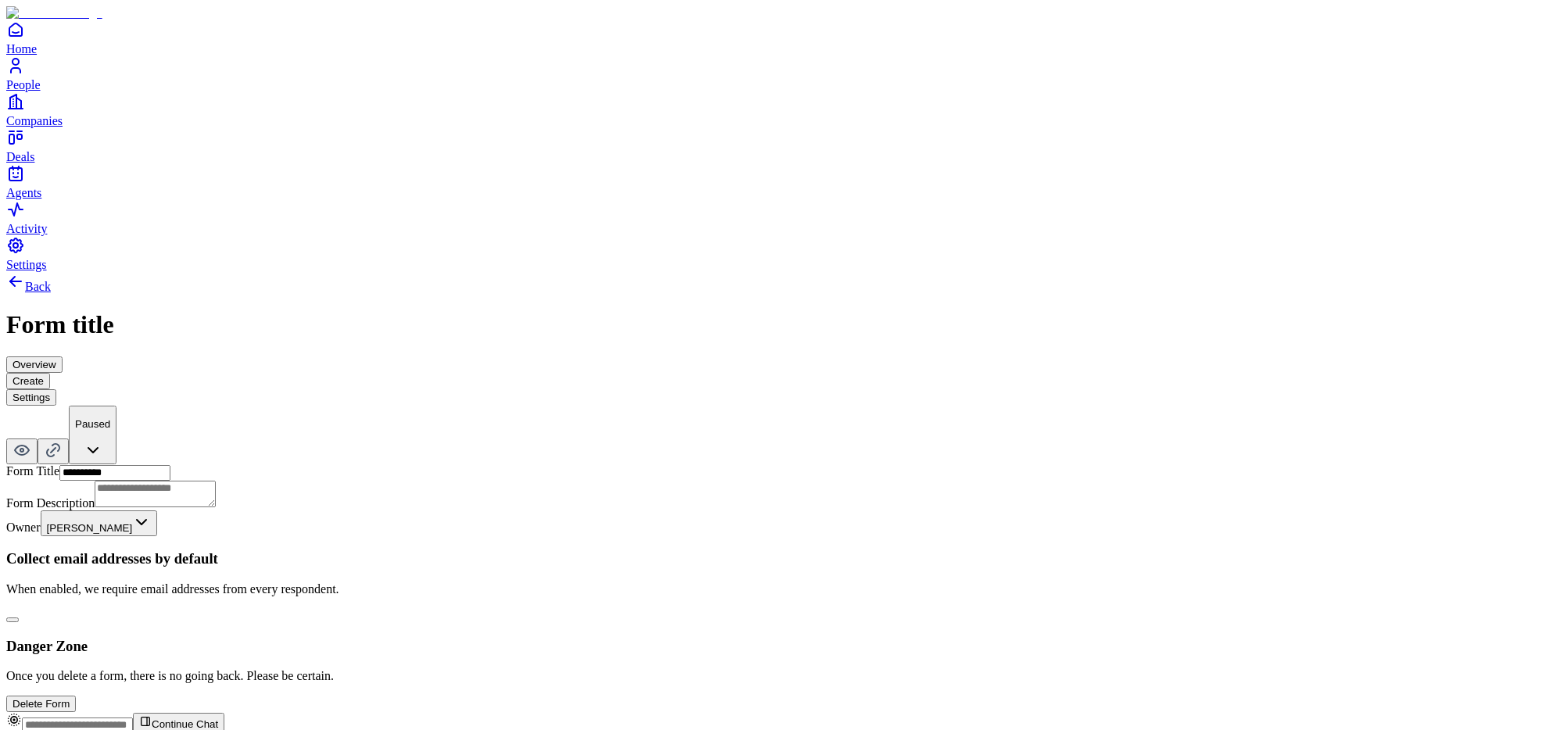
click at [63, 356] on button "Overview" at bounding box center [34, 364] width 56 height 16
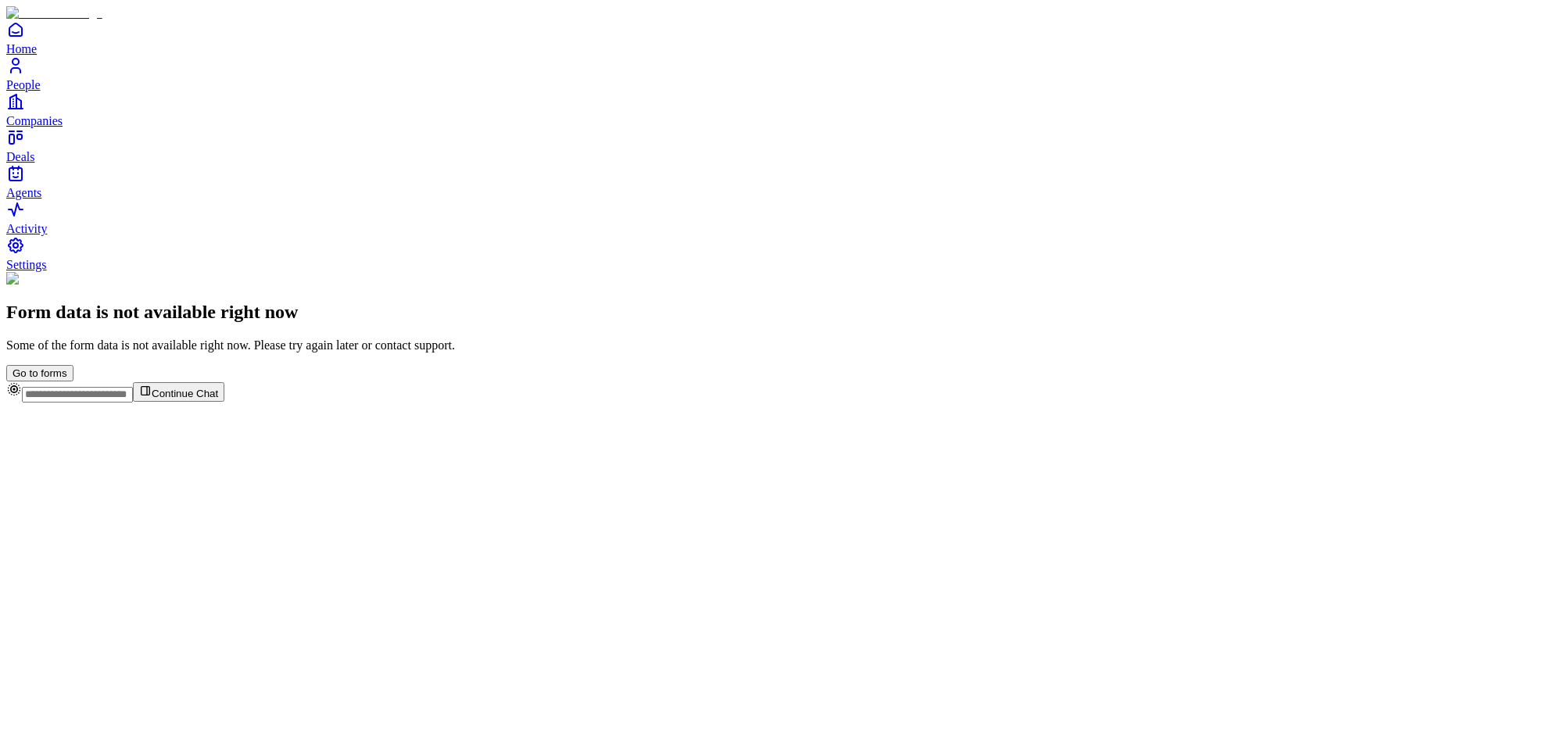
click at [73, 381] on button "Go to forms" at bounding box center [39, 373] width 67 height 16
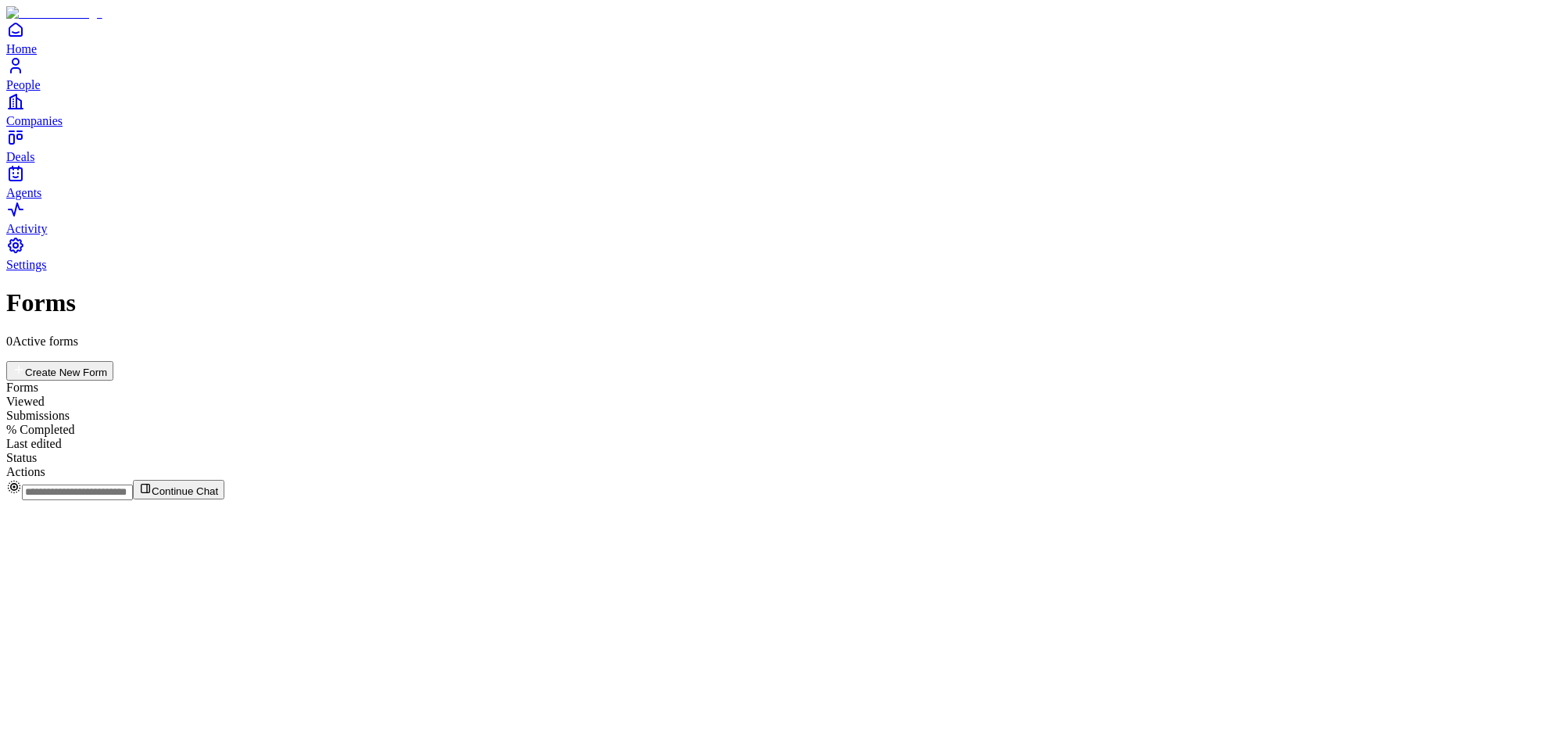
click at [113, 361] on button "Create New Form" at bounding box center [59, 371] width 107 height 20
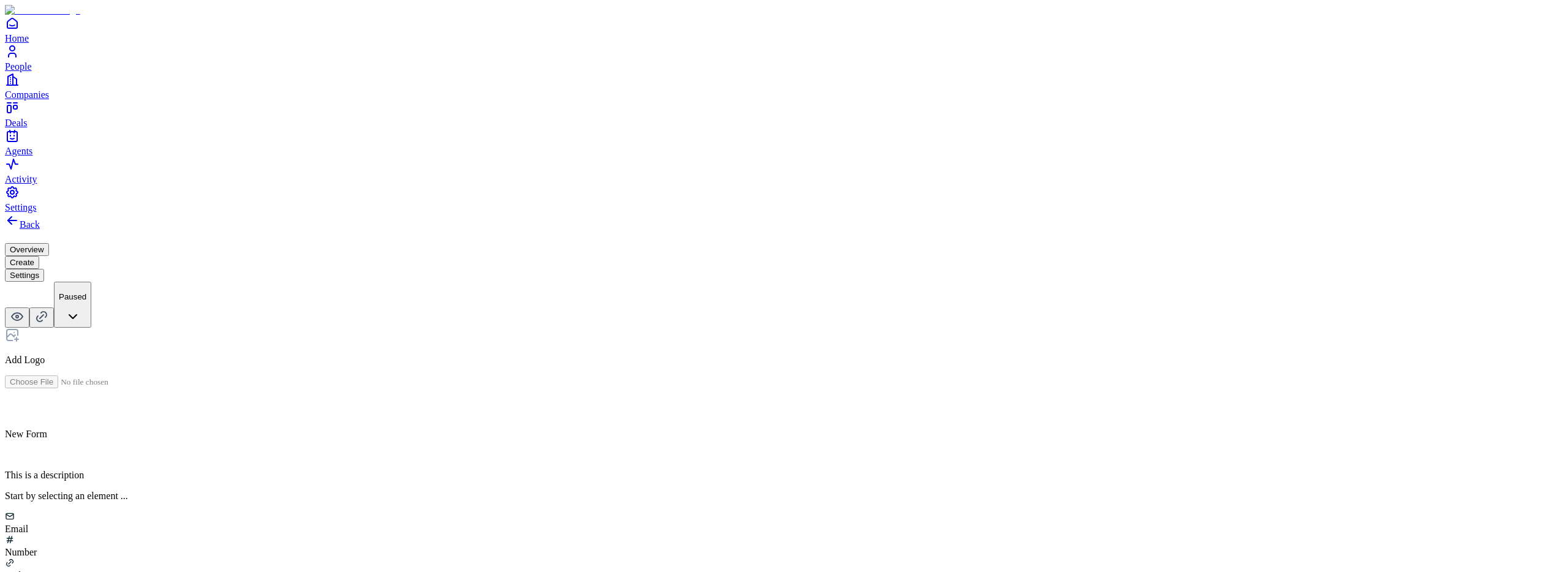
click at [44, 269] on button "Settings" at bounding box center [24, 275] width 39 height 13
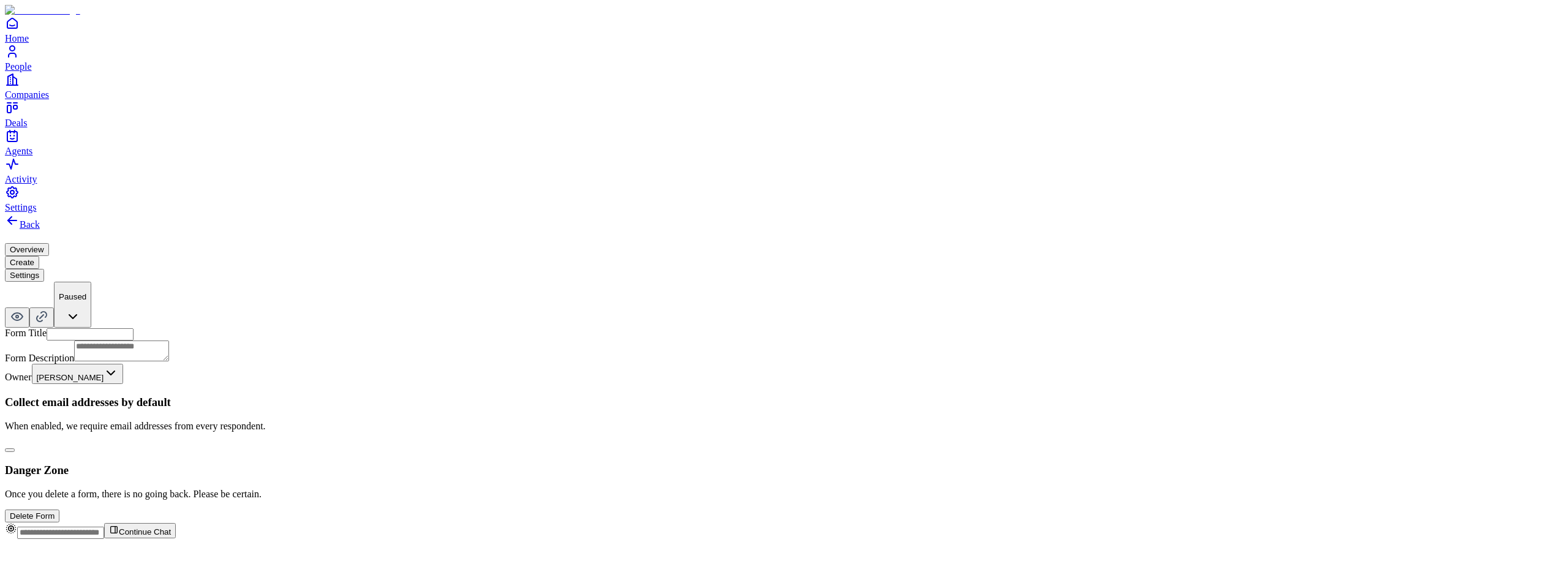
click at [15, 448] on button "button" at bounding box center [9, 450] width 10 height 4
click at [39, 256] on button "Create" at bounding box center [22, 262] width 34 height 13
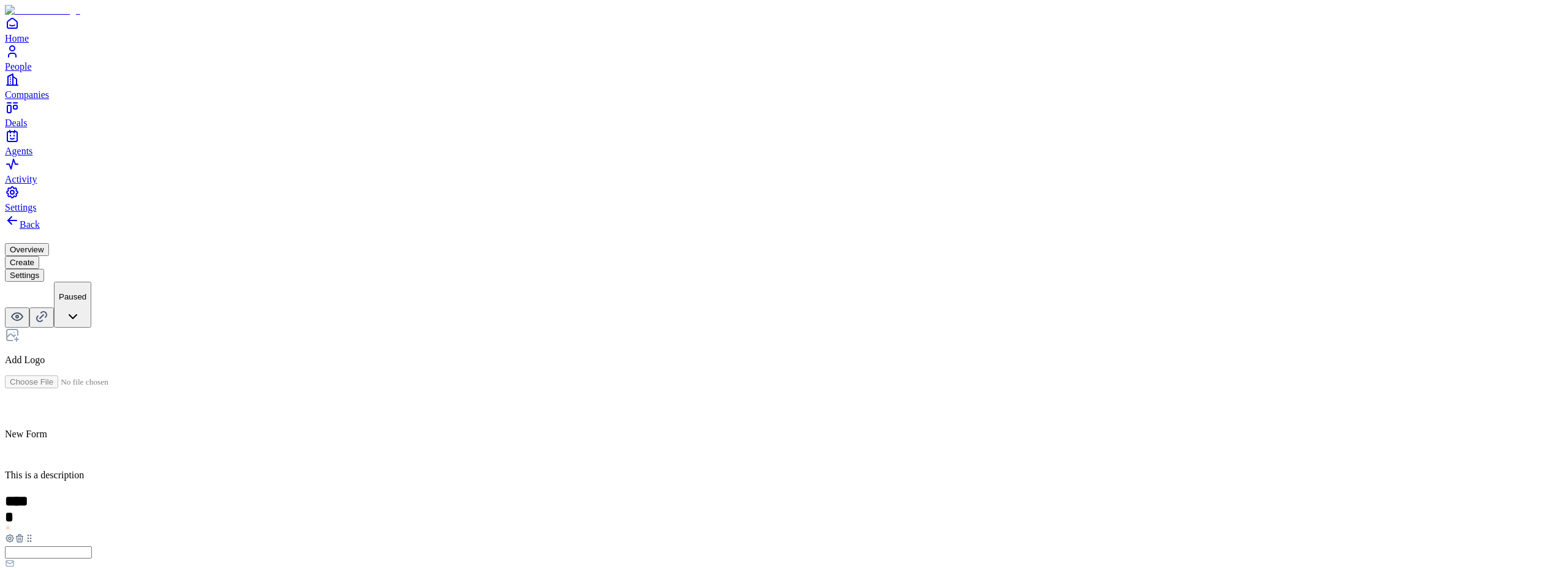
click at [672, 400] on h2 at bounding box center [784, 408] width 1559 height 16
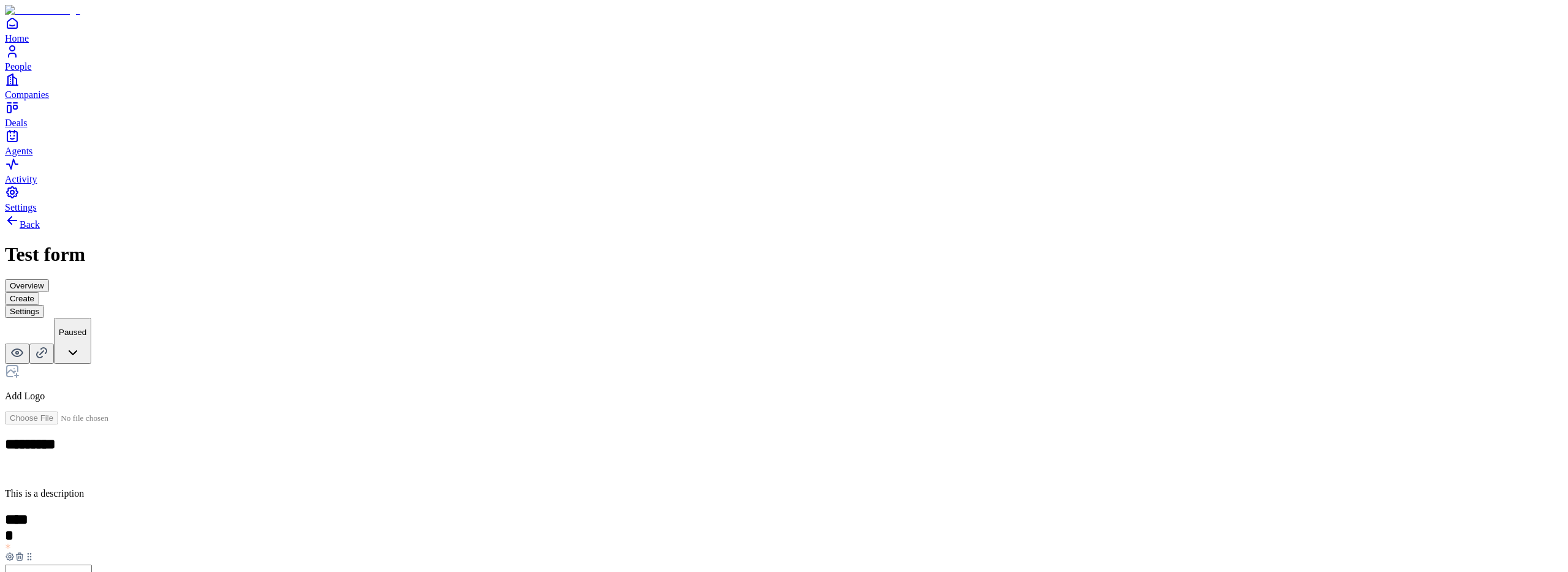
click at [32, 512] on h2 "*****" at bounding box center [18, 520] width 27 height 17
click at [813, 412] on div "**********" at bounding box center [784, 410] width 1559 height 393
click at [716, 373] on div "Number" at bounding box center [678, 367] width 74 height 24
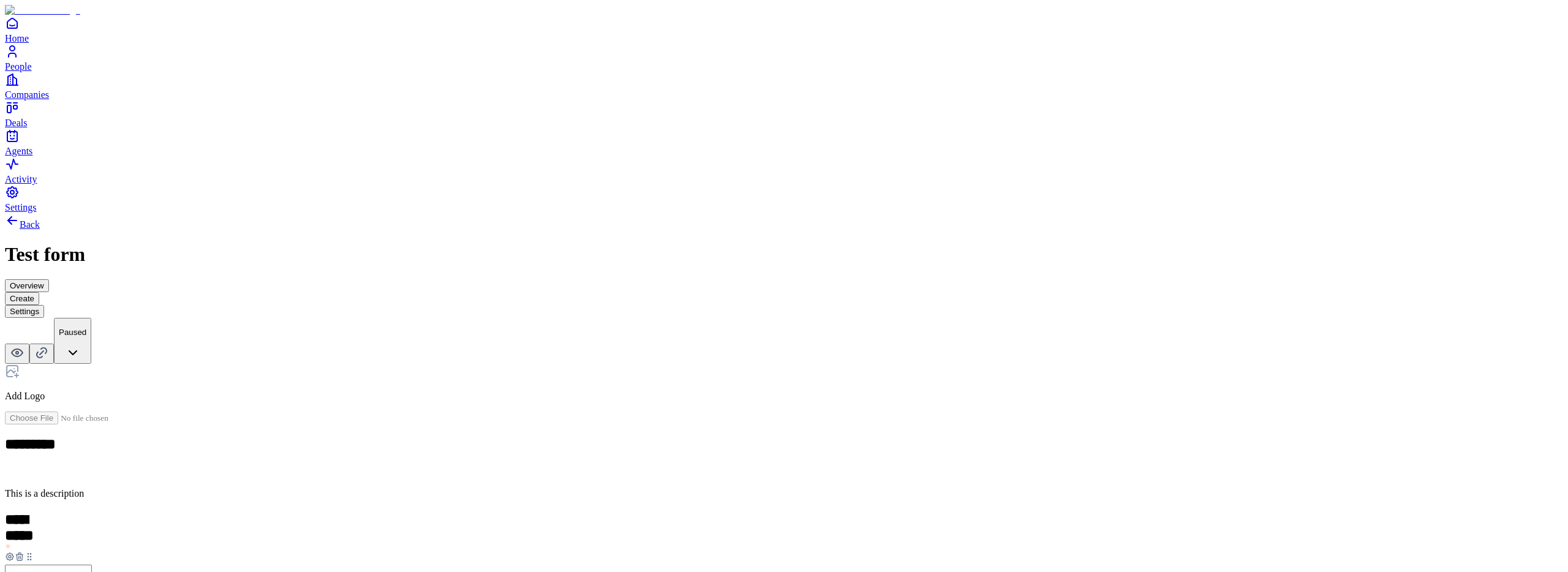
type input "*"
click at [716, 378] on div "Link" at bounding box center [678, 390] width 74 height 24
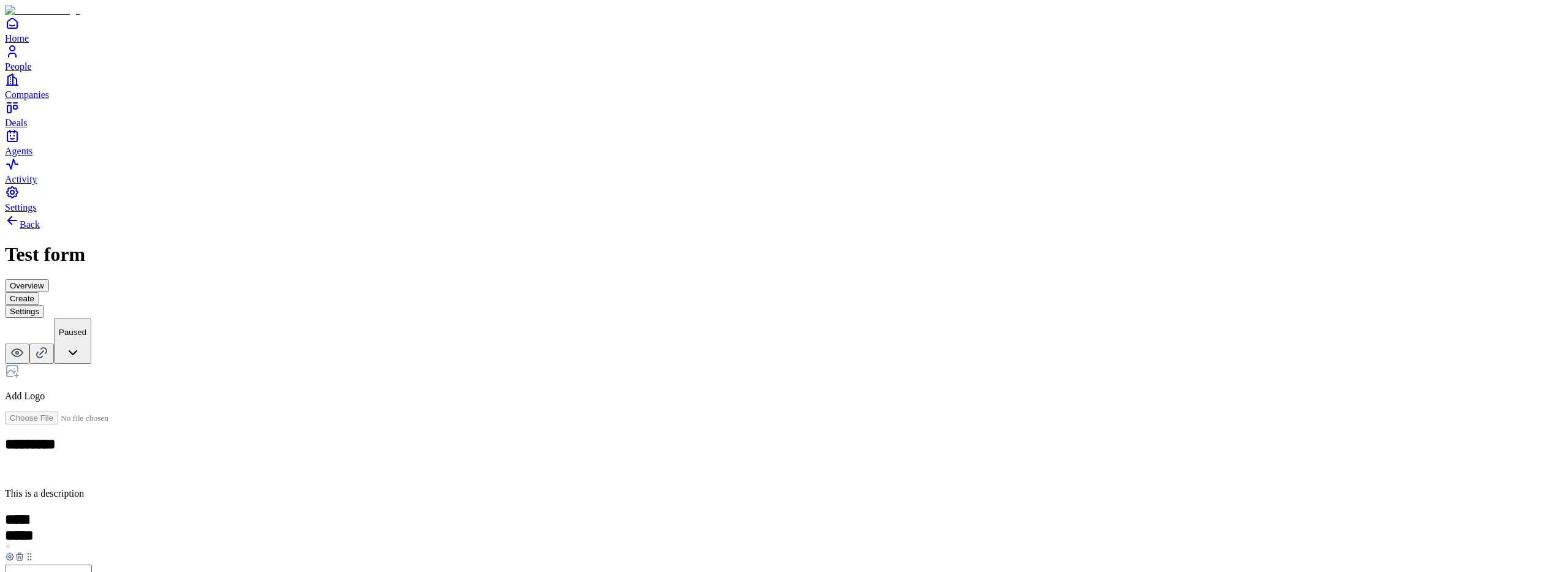
click at [501, 312] on div "**********" at bounding box center [784, 505] width 1559 height 585
drag, startPoint x: 629, startPoint y: 447, endPoint x: 623, endPoint y: 357, distance: 90.2
drag, startPoint x: 632, startPoint y: 443, endPoint x: 633, endPoint y: 363, distance: 80.0
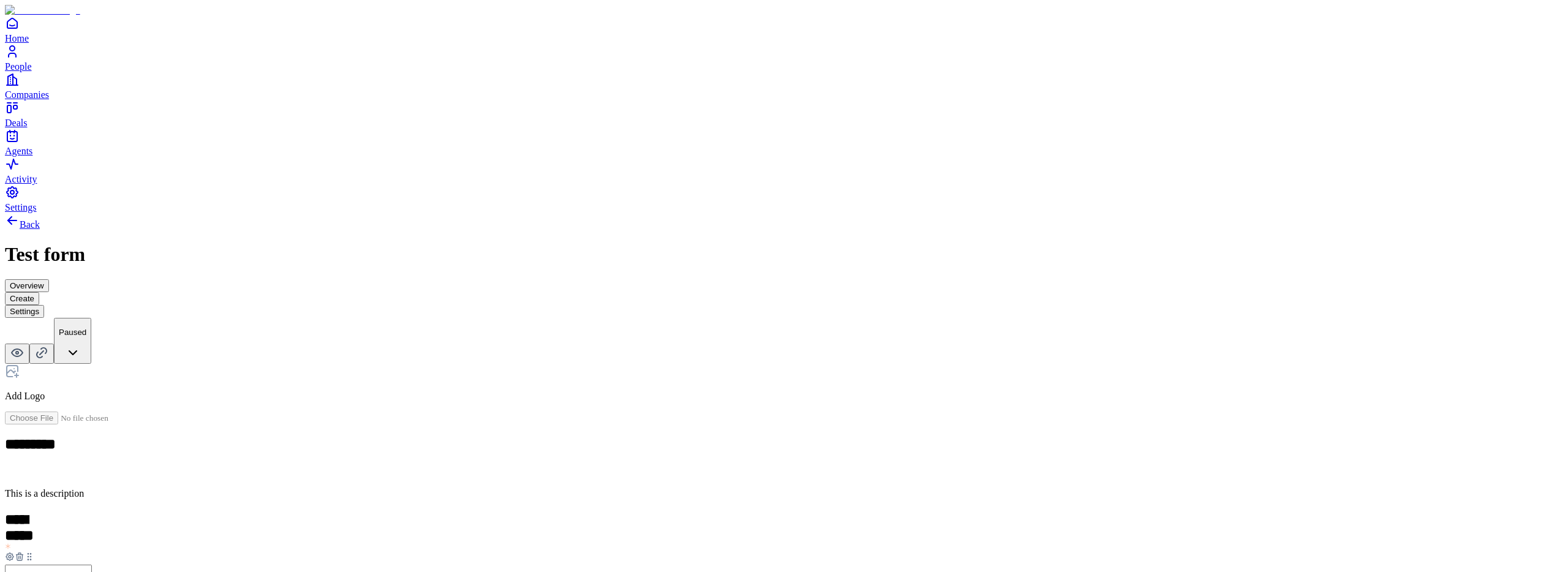
drag, startPoint x: 628, startPoint y: 445, endPoint x: 623, endPoint y: 364, distance: 81.2
click at [716, 425] on div "Time" at bounding box center [678, 436] width 74 height 24
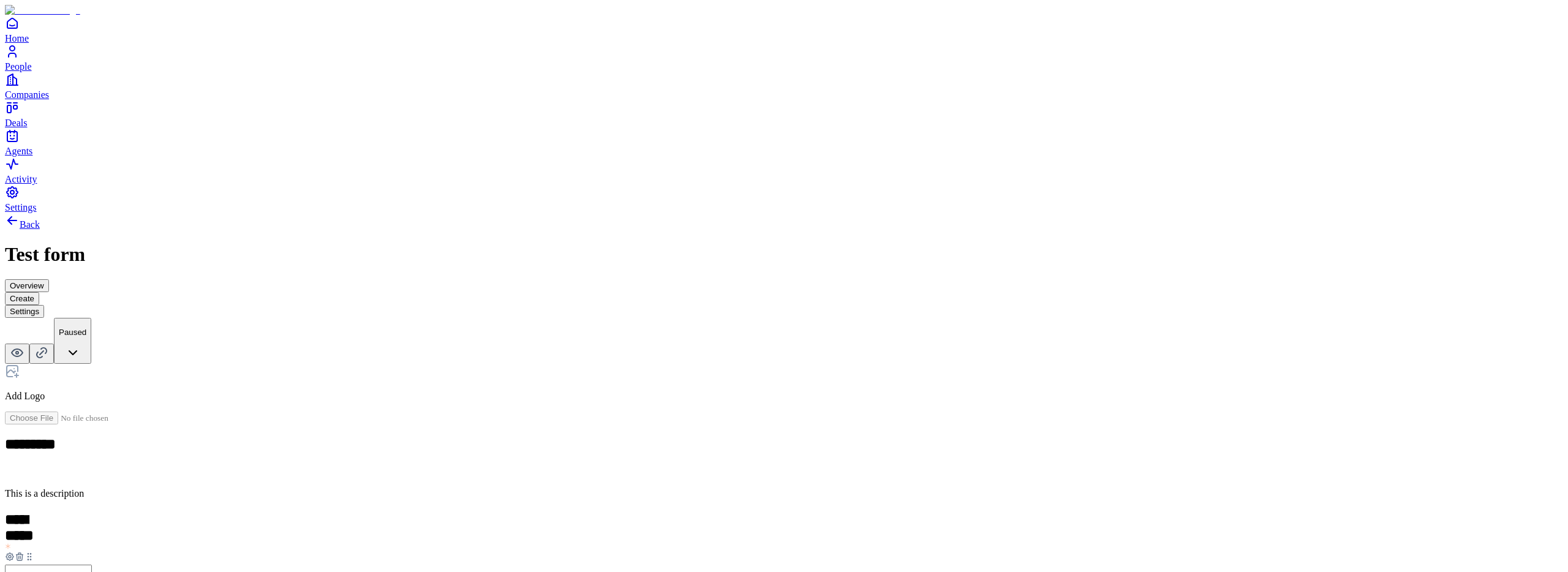
click at [479, 282] on div "**********" at bounding box center [784, 554] width 1559 height 682
click at [466, 303] on div "**********" at bounding box center [784, 554] width 1559 height 682
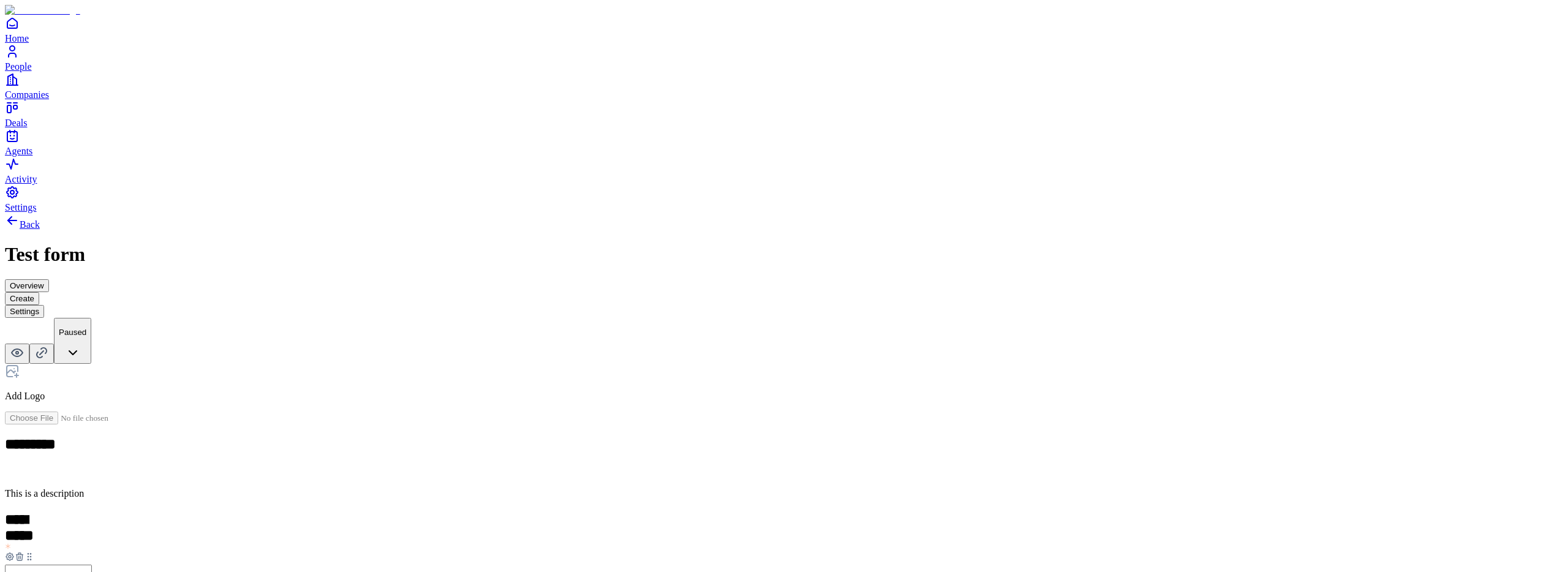
drag, startPoint x: 628, startPoint y: 454, endPoint x: 629, endPoint y: 275, distance: 179.0
click at [713, 411] on div "Date" at bounding box center [675, 423] width 74 height 24
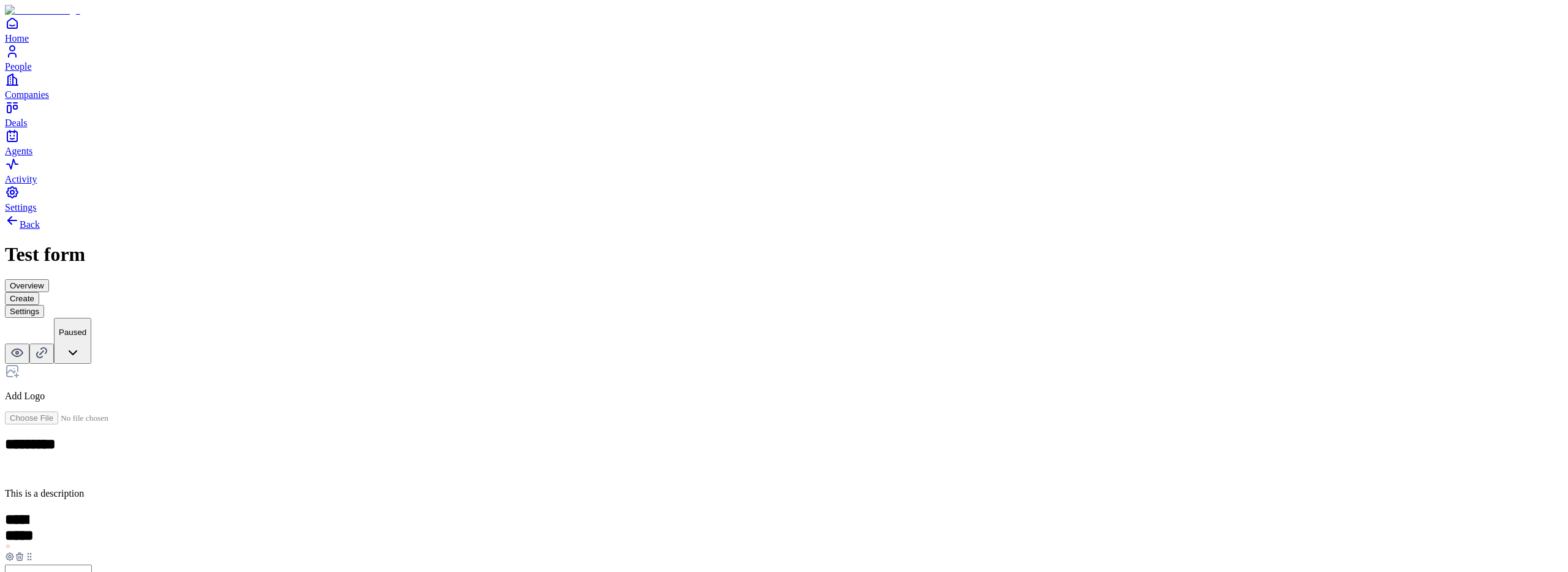
drag, startPoint x: 701, startPoint y: 188, endPoint x: 632, endPoint y: 192, distance: 69.1
click at [375, 436] on h2 "*********" at bounding box center [190, 446] width 370 height 20
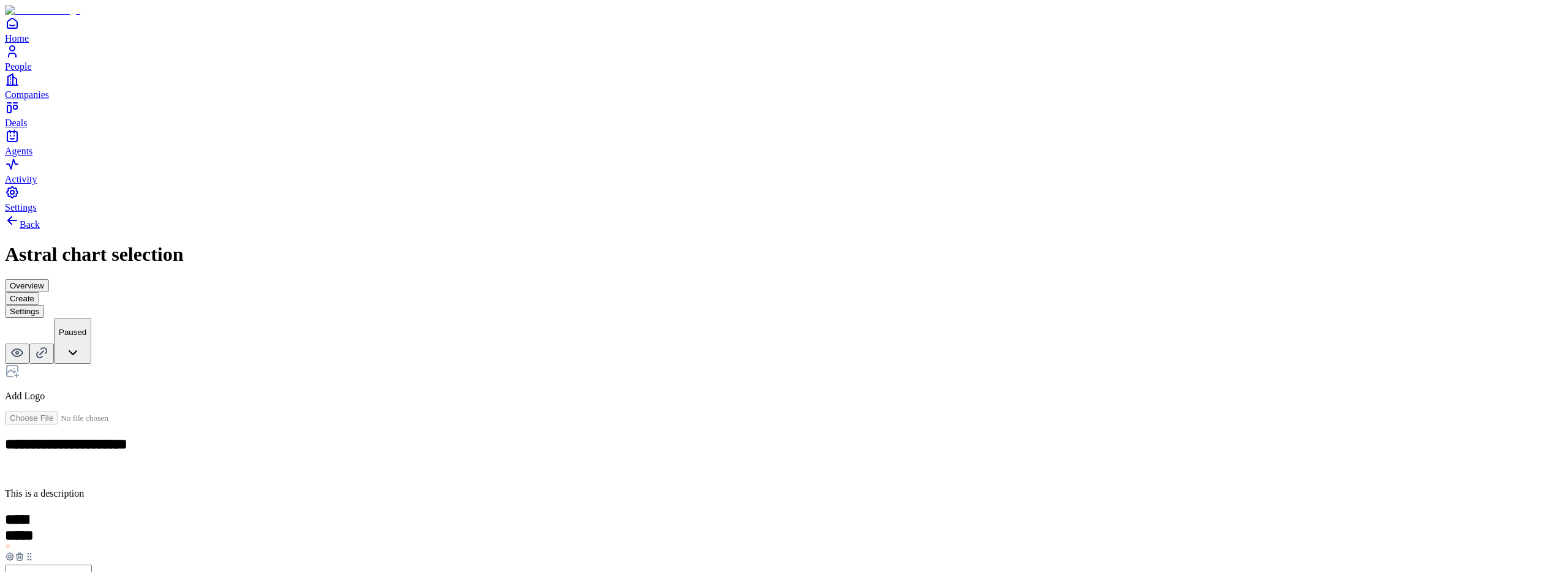
click at [24, 346] on icon at bounding box center [17, 353] width 15 height 15
click at [666, 364] on div "Add Logo" at bounding box center [784, 382] width 1559 height 38
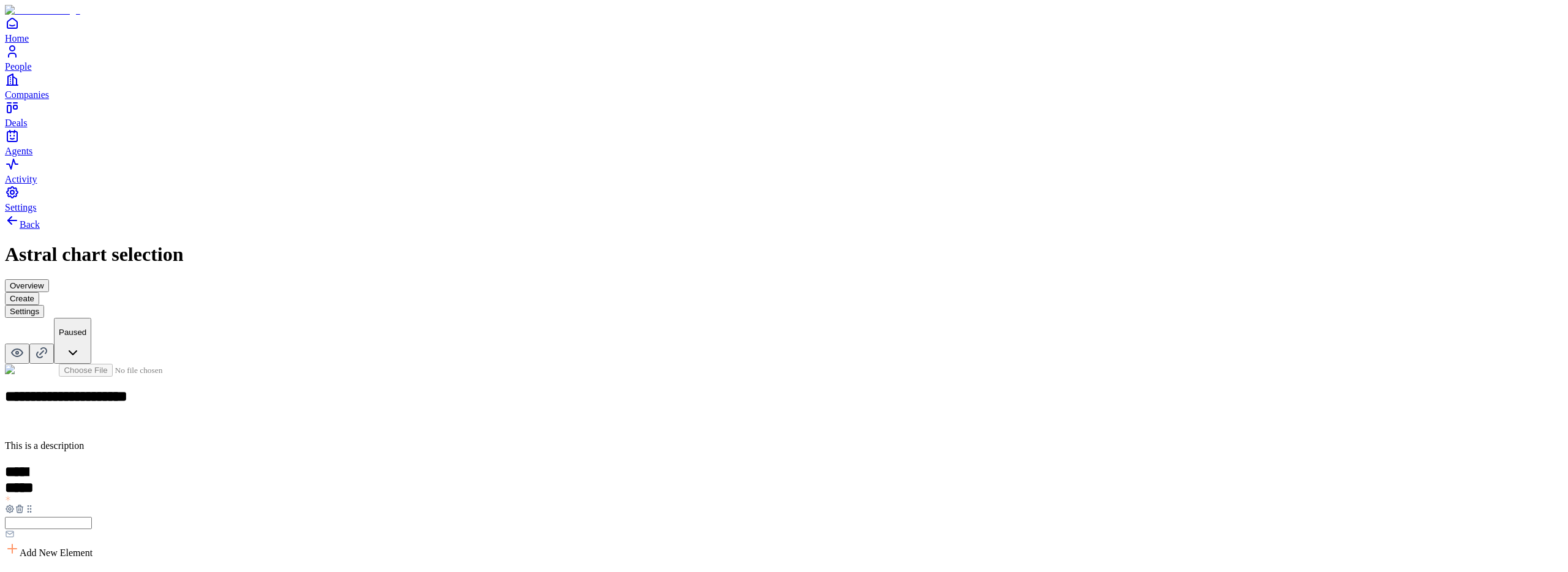
click at [375, 389] on h2 "**********" at bounding box center [190, 398] width 370 height 20
click at [478, 213] on div "**********" at bounding box center [784, 577] width 1559 height 729
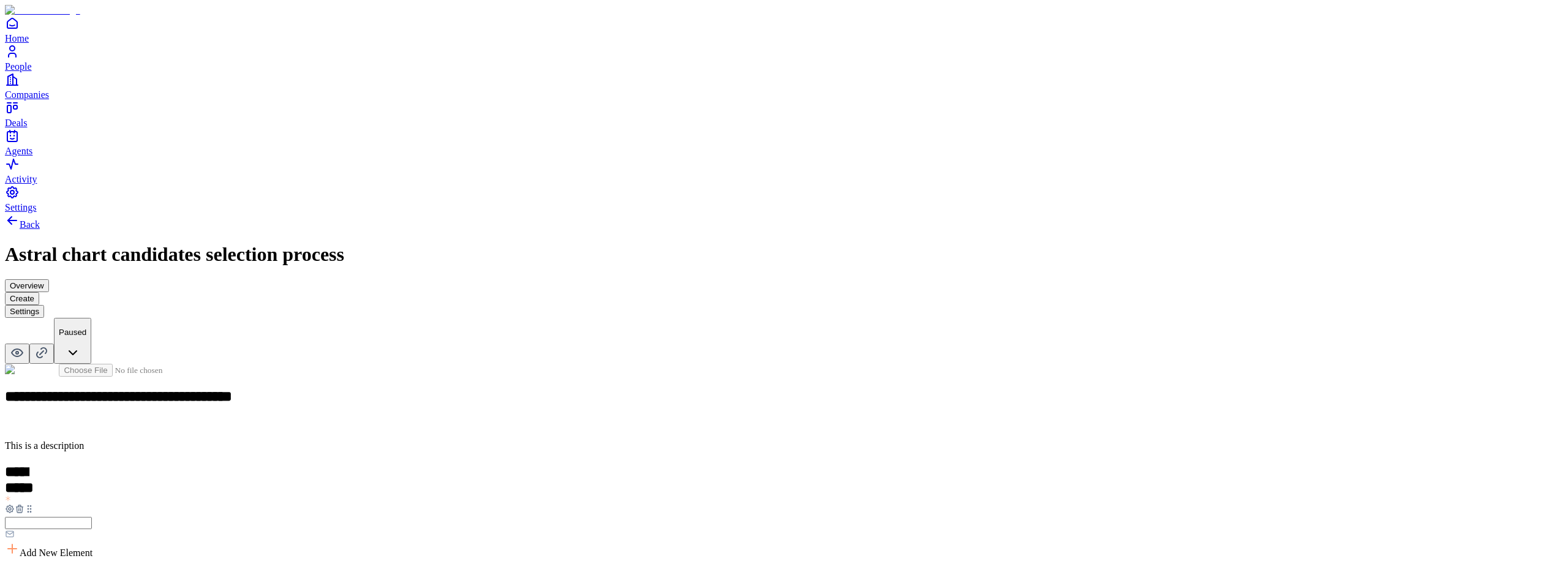
click at [673, 420] on p at bounding box center [784, 425] width 1559 height 10
click at [418, 279] on div "**********" at bounding box center [784, 570] width 1559 height 713
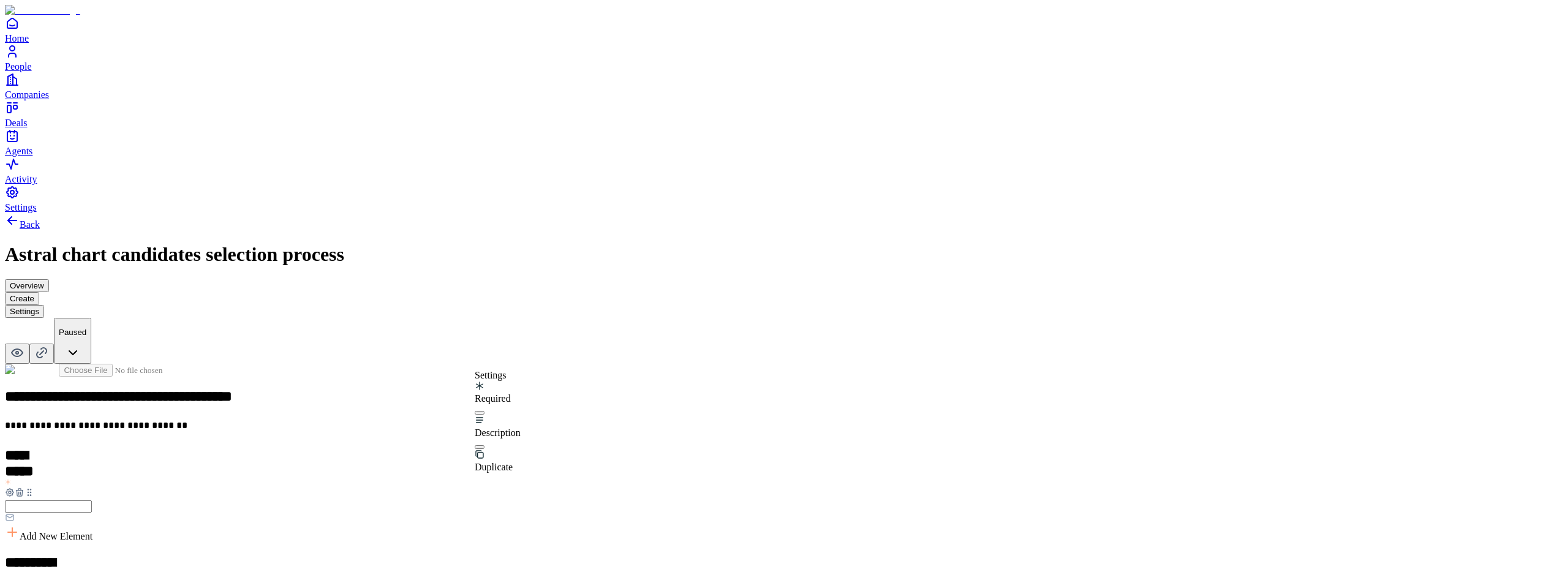
click at [484, 411] on button "button" at bounding box center [480, 413] width 10 height 4
click at [484, 445] on button "button" at bounding box center [480, 447] width 10 height 4
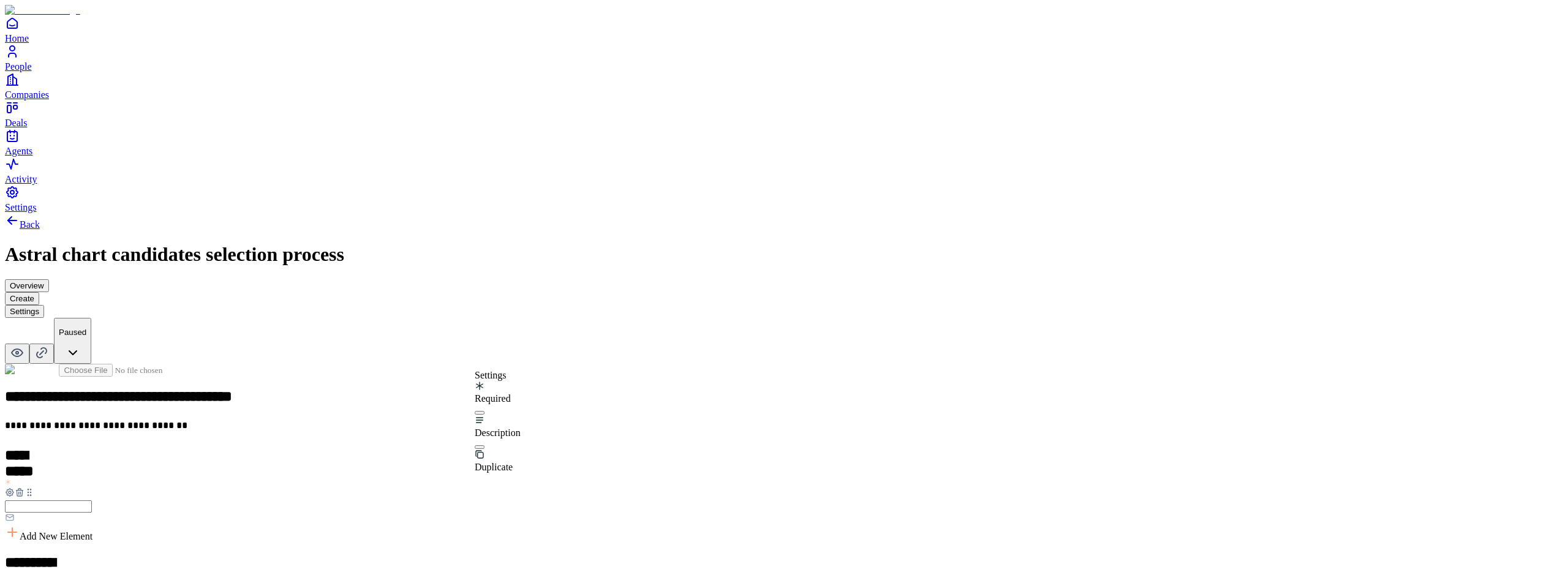
click at [484, 411] on button "button" at bounding box center [480, 413] width 10 height 4
click at [484, 445] on button "button" at bounding box center [480, 447] width 10 height 4
click at [484, 275] on button "button" at bounding box center [480, 277] width 10 height 4
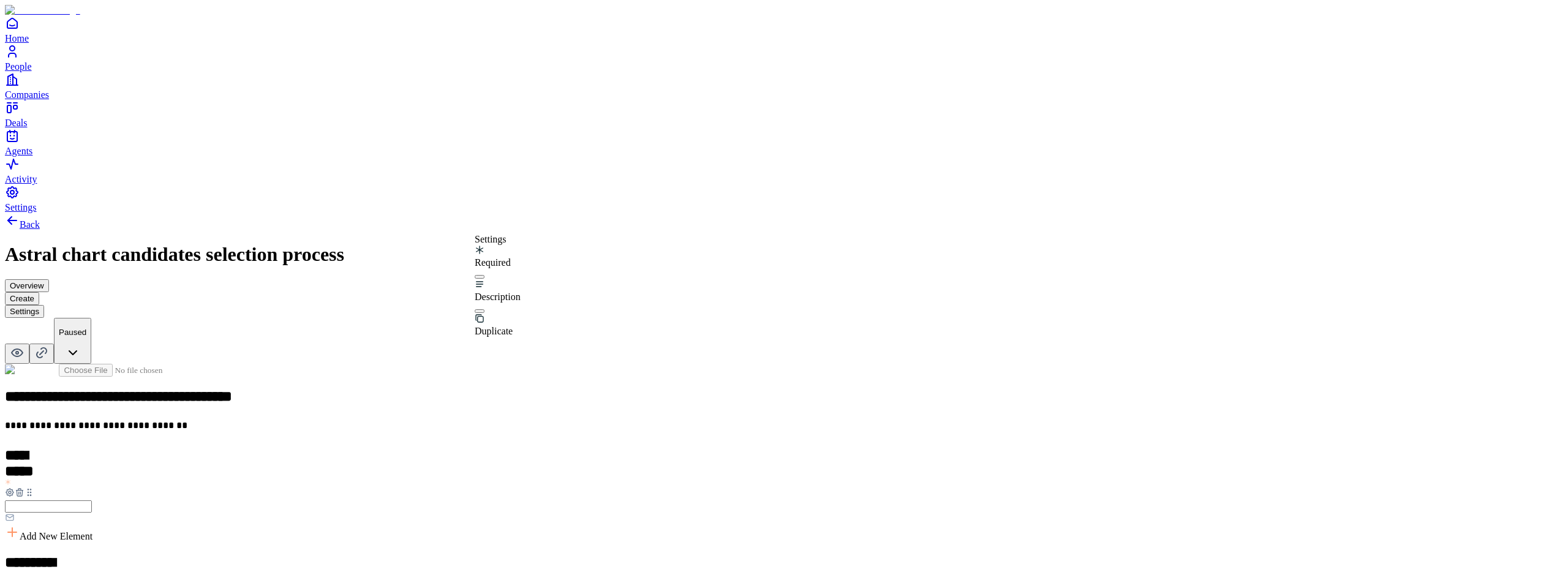
click at [484, 310] on button "button" at bounding box center [480, 311] width 10 height 4
drag, startPoint x: 383, startPoint y: 169, endPoint x: 168, endPoint y: 105, distance: 224.3
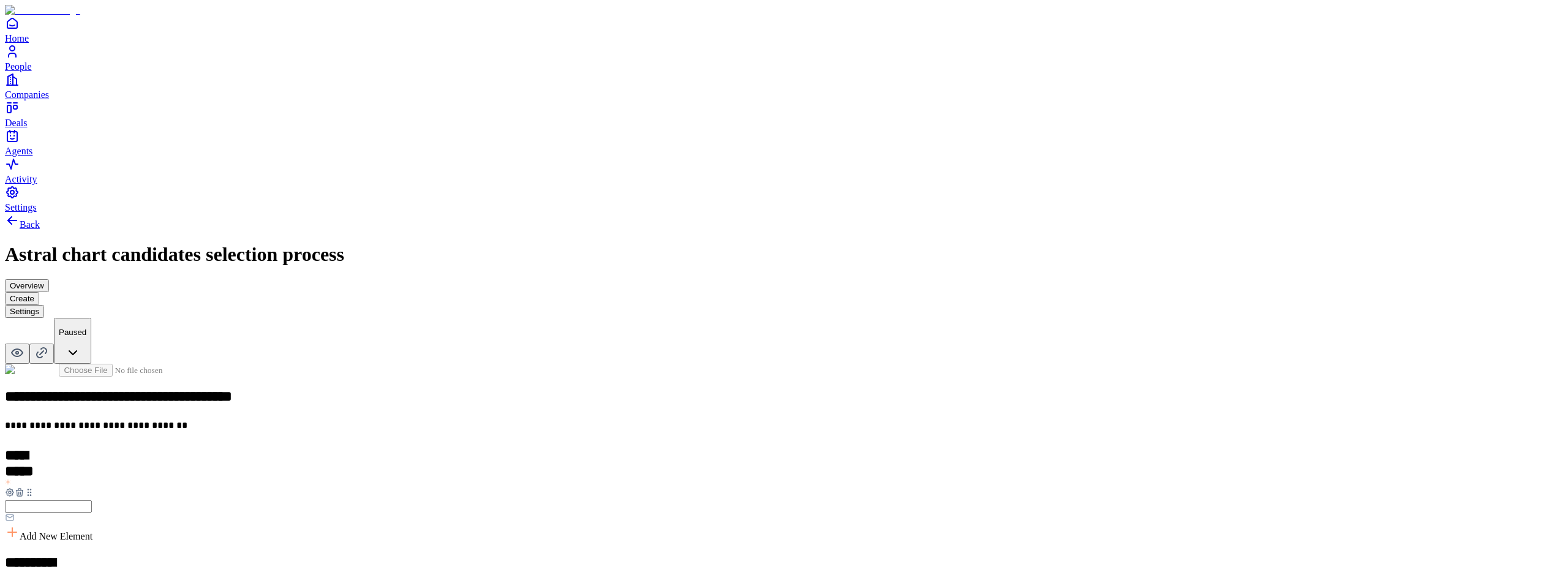
type input "**********"
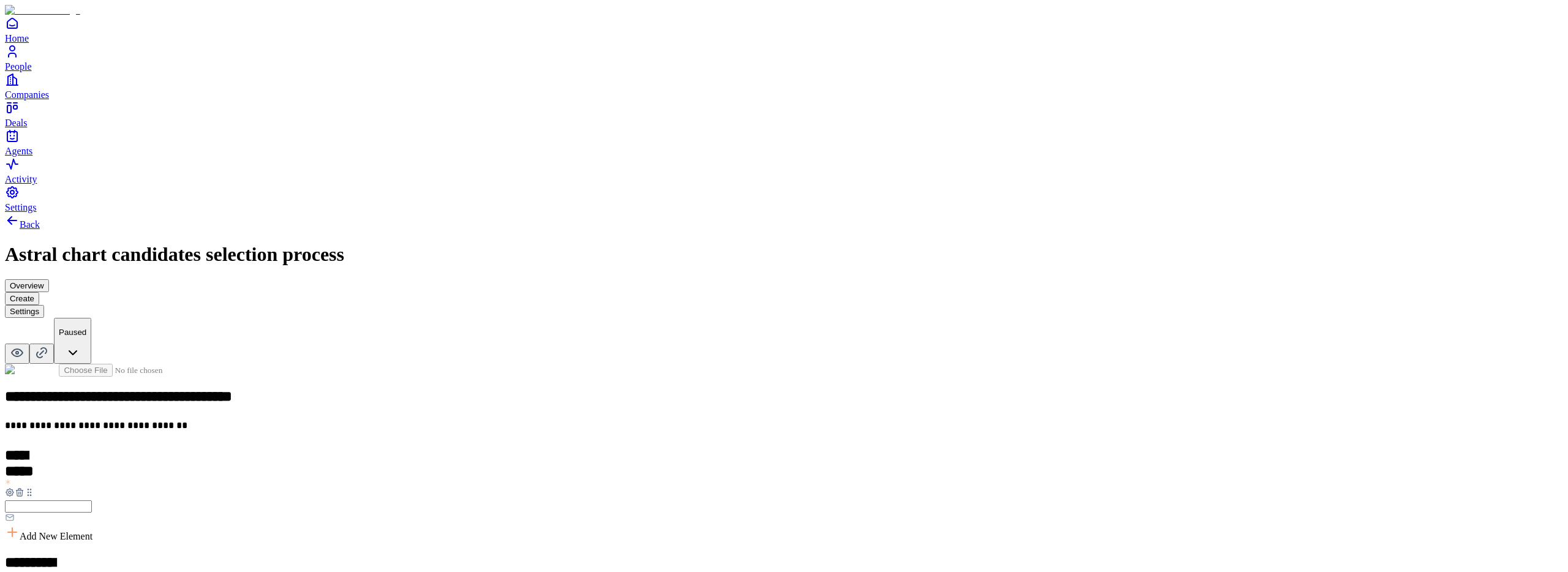
click at [92, 501] on input "text" at bounding box center [48, 507] width 87 height 13
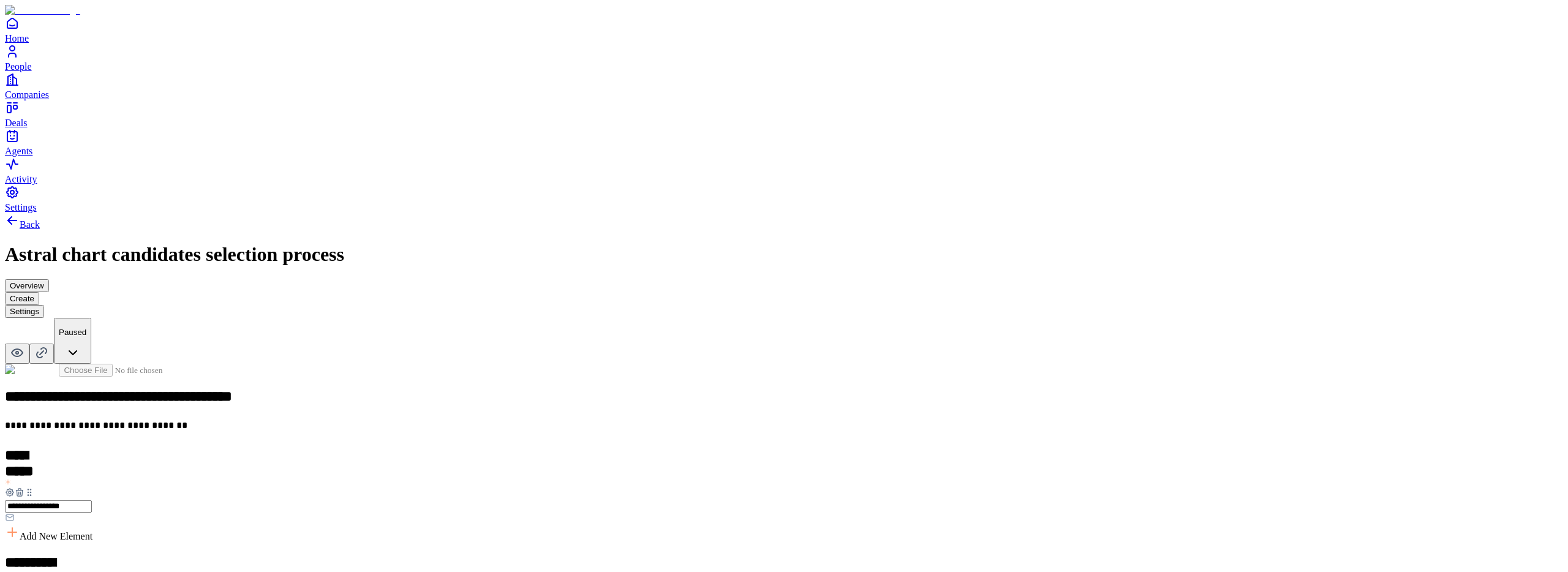
type input "**********"
click at [49, 279] on button "Overview" at bounding box center [27, 285] width 44 height 13
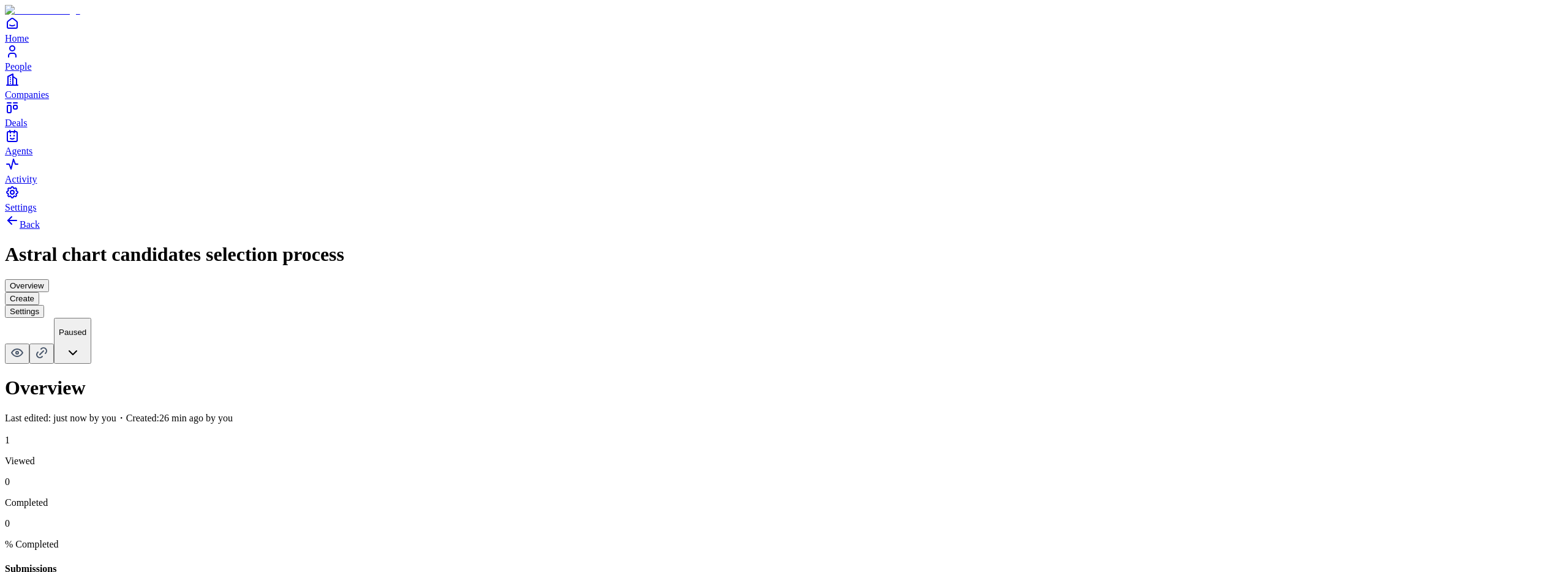
click at [39, 292] on button "Create" at bounding box center [22, 299] width 34 height 13
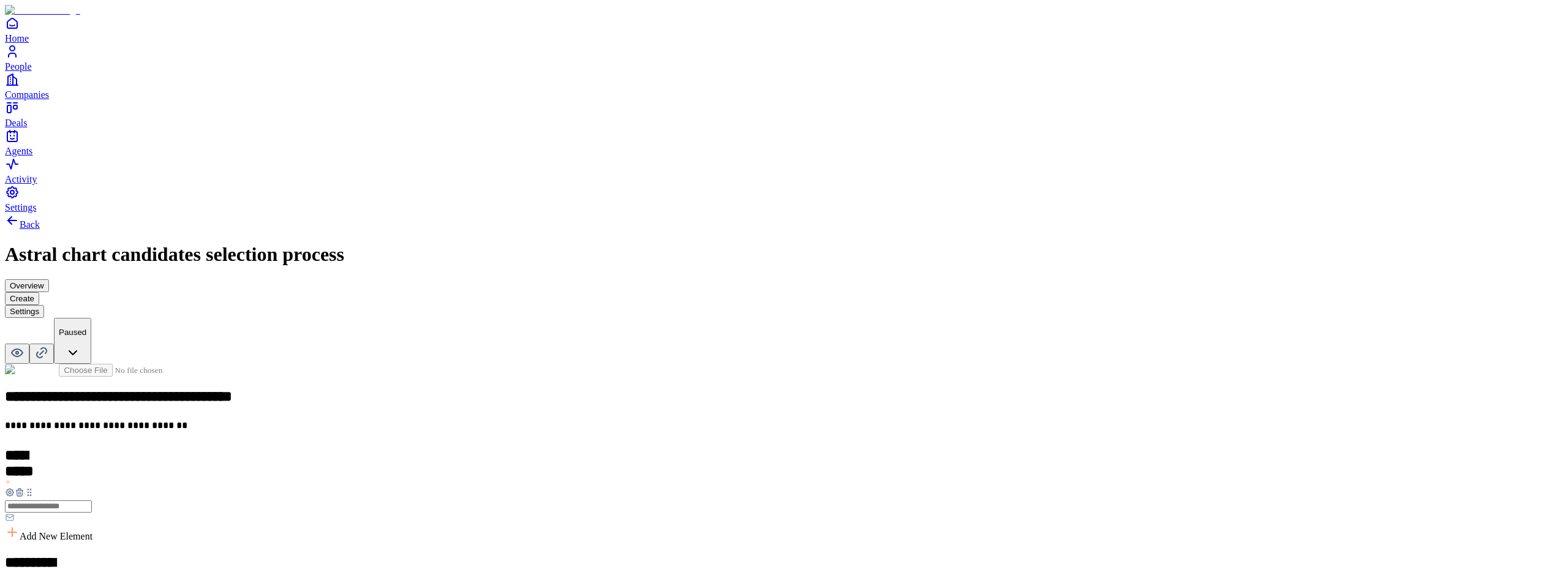
scroll to position [132, 0]
click at [71, 554] on h2 "**********" at bounding box center [38, 563] width 66 height 17
click at [58, 447] on h2 "**********" at bounding box center [31, 456] width 53 height 17
click at [71, 554] on h2 "**********" at bounding box center [38, 563] width 66 height 17
click at [44, 305] on button "Settings" at bounding box center [24, 311] width 39 height 13
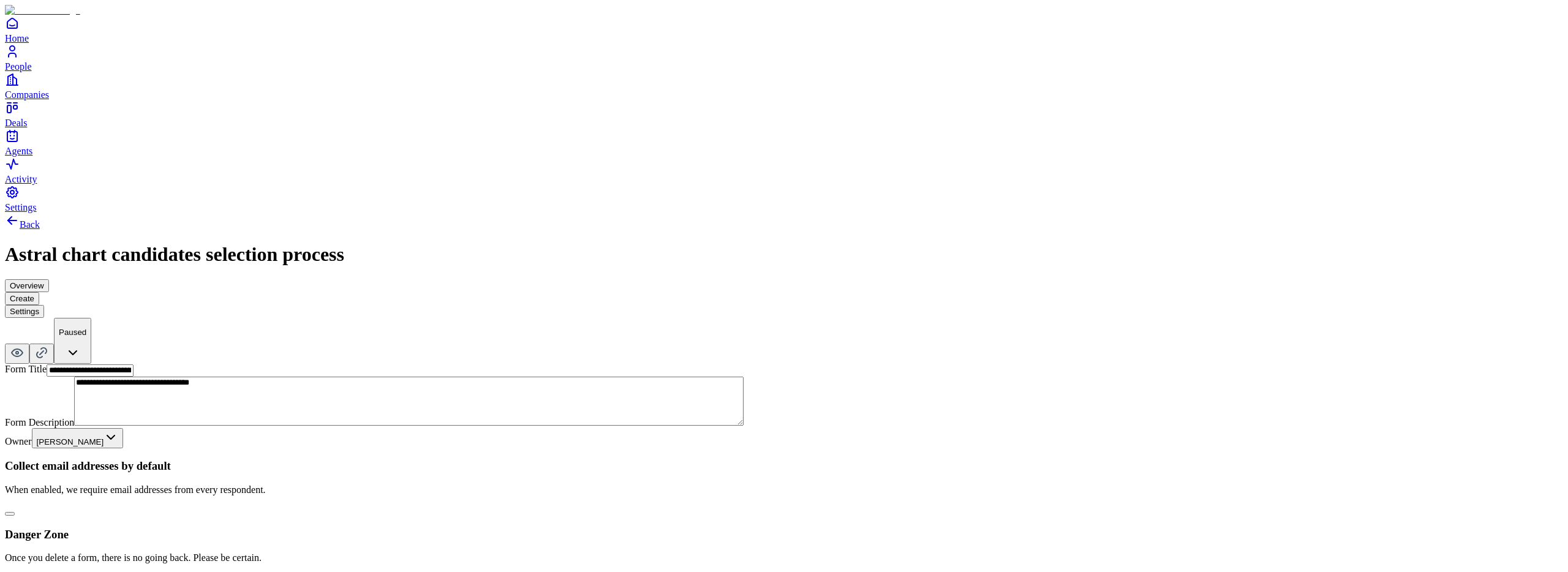
click at [15, 512] on button "button" at bounding box center [9, 513] width 10 height 4
click at [39, 292] on button "Create" at bounding box center [22, 299] width 34 height 13
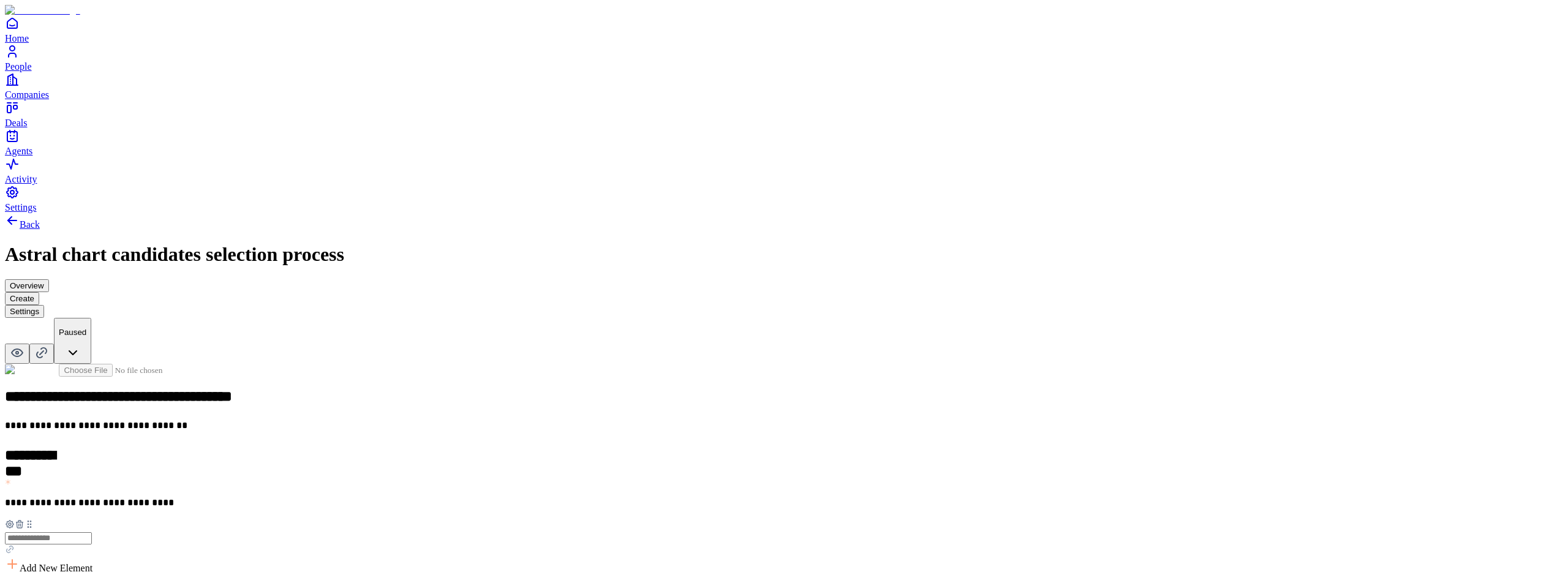
click at [857, 279] on div "Overview Create Settings" at bounding box center [784, 298] width 1559 height 38
click at [44, 305] on button "Settings" at bounding box center [24, 311] width 39 height 13
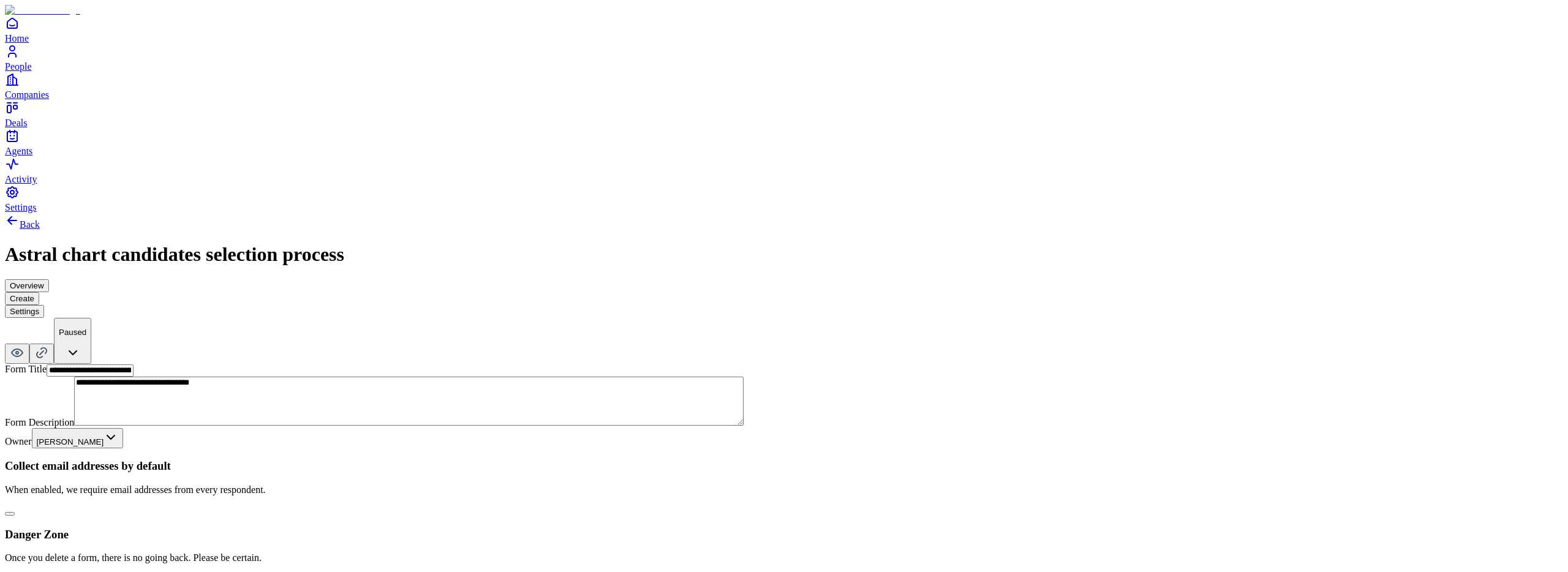
click at [15, 512] on button "button" at bounding box center [9, 513] width 10 height 4
click at [39, 292] on button "Create" at bounding box center [22, 299] width 34 height 13
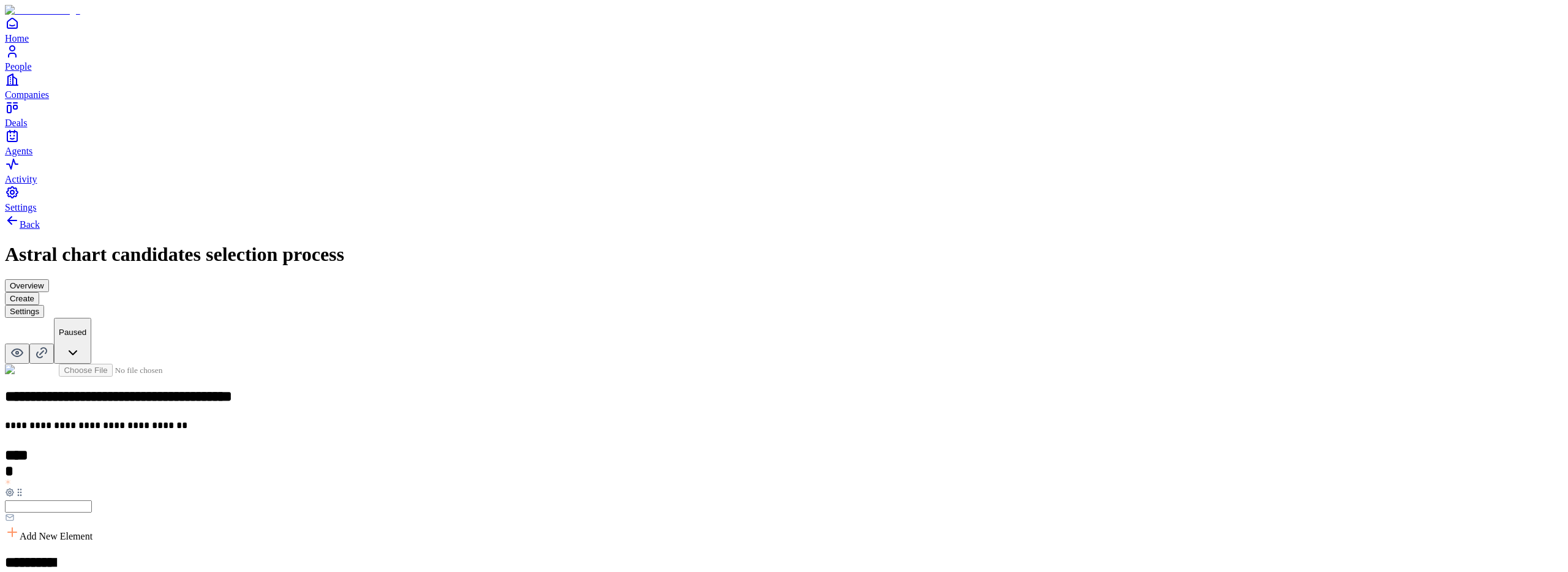
click at [32, 447] on h2 "*****" at bounding box center [18, 456] width 27 height 17
click at [92, 531] on span "Add New Element" at bounding box center [56, 536] width 73 height 10
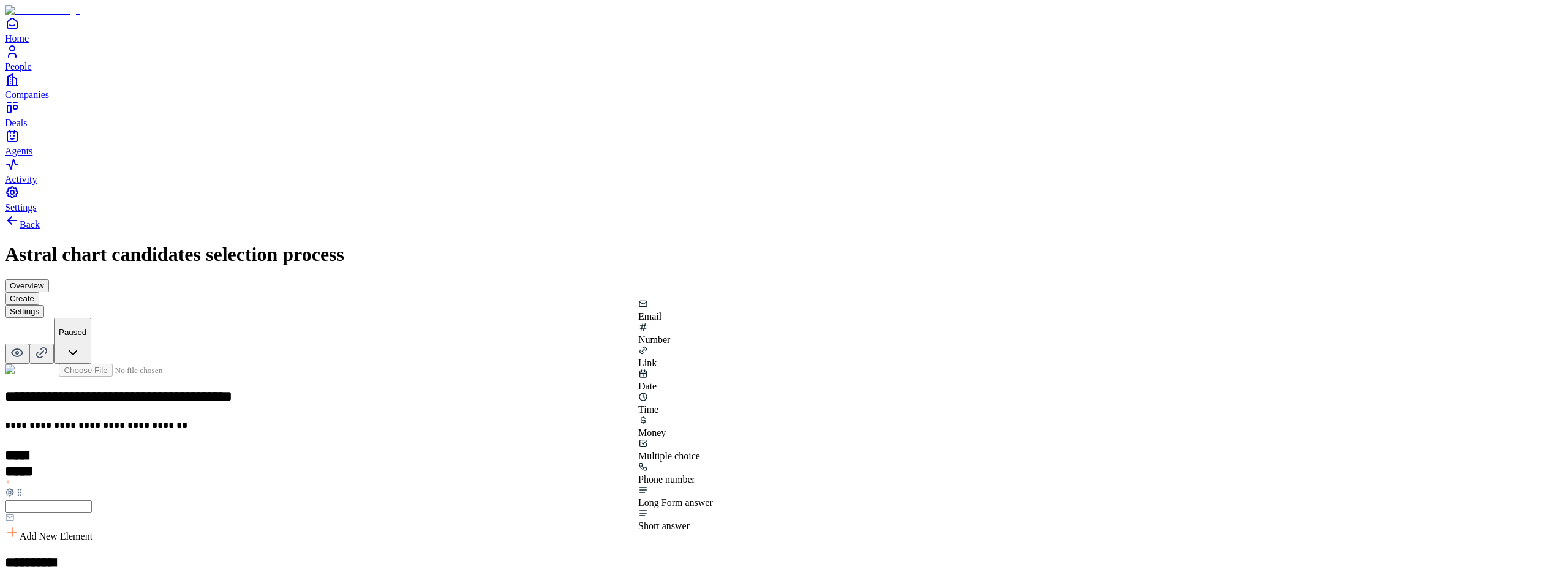
click at [713, 352] on div "Link" at bounding box center [675, 357] width 74 height 24
click at [92, 531] on span "Add New Element" at bounding box center [56, 536] width 73 height 10
click at [713, 372] on div "Link" at bounding box center [675, 384] width 74 height 24
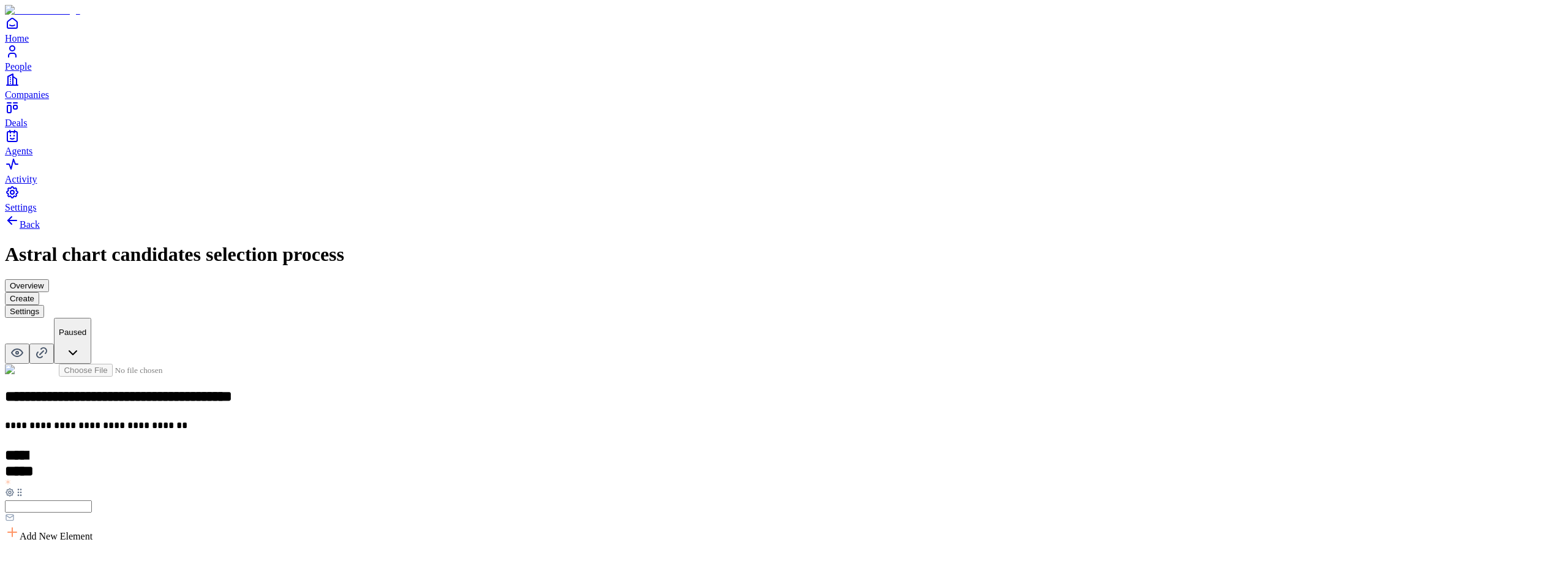
click at [92, 531] on span "Add New Element" at bounding box center [56, 536] width 73 height 10
click at [713, 372] on div "Link" at bounding box center [675, 384] width 74 height 24
